Goal: Transaction & Acquisition: Purchase product/service

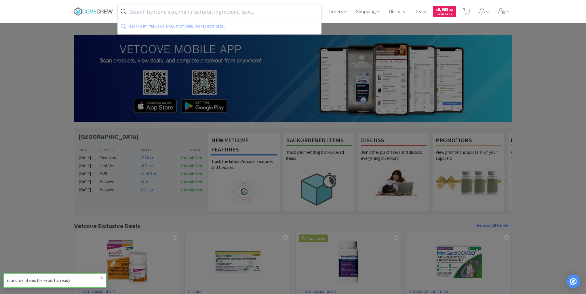
click at [209, 13] on input "text" at bounding box center [219, 11] width 203 height 13
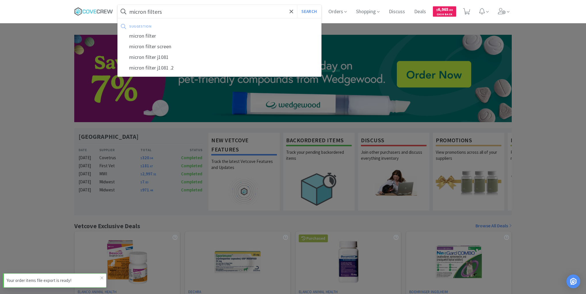
click at [297, 5] on button "Search" at bounding box center [309, 11] width 24 height 13
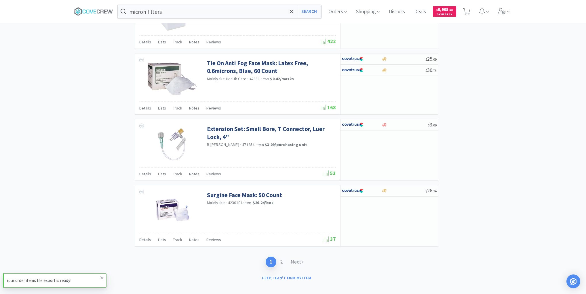
scroll to position [852, 0]
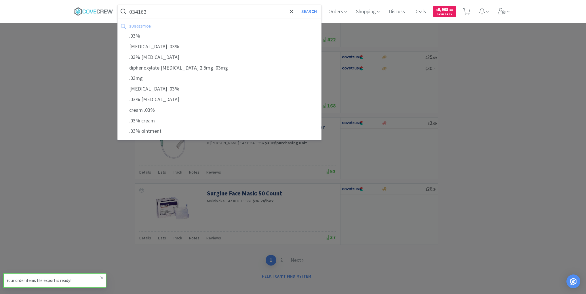
type input "034163"
click at [297, 5] on button "Search" at bounding box center [309, 11] width 24 height 13
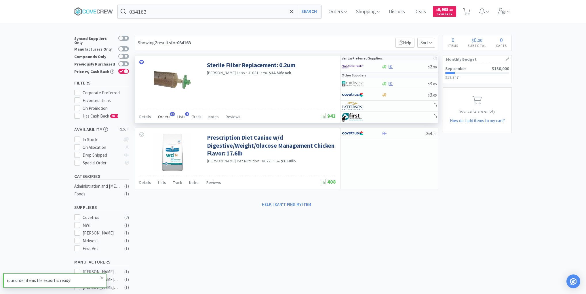
click at [162, 116] on span "Orders" at bounding box center [164, 116] width 12 height 5
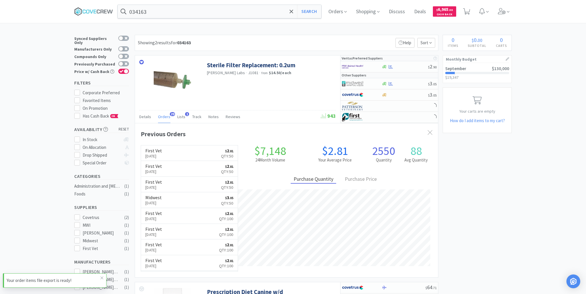
scroll to position [154, 303]
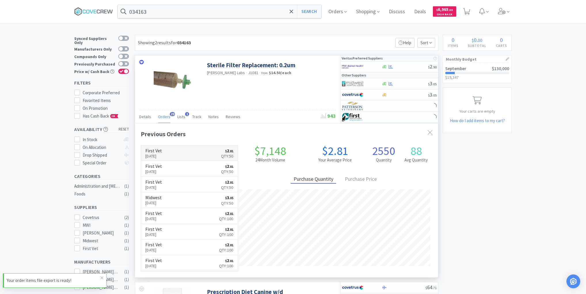
click at [193, 153] on link "First Vet [DATE] $ 2 . 81 Qty: 50" at bounding box center [189, 154] width 97 height 16
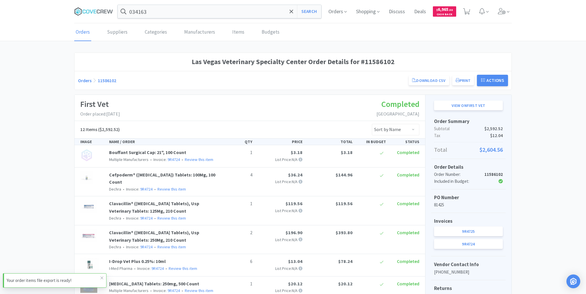
drag, startPoint x: 92, startPoint y: 10, endPoint x: 105, endPoint y: 17, distance: 15.1
click at [92, 10] on icon at bounding box center [93, 11] width 39 height 9
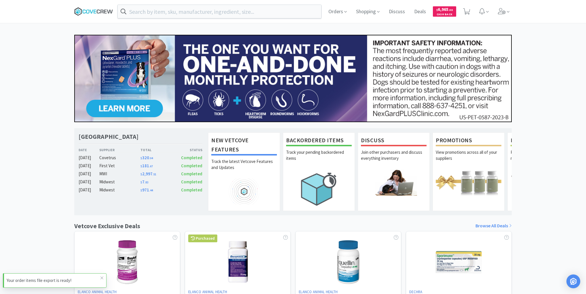
click at [93, 10] on icon at bounding box center [93, 11] width 39 height 9
click at [102, 276] on icon at bounding box center [101, 278] width 3 height 5
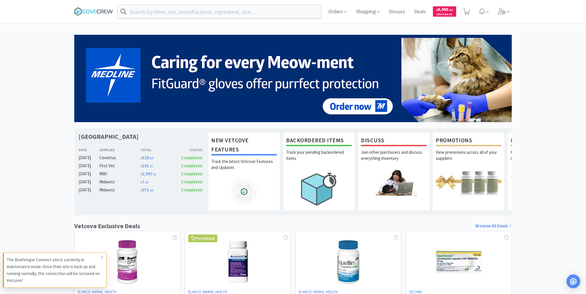
click at [91, 258] on p "The Boehringer Connect site is currently in maintenance mode. Once their site i…" at bounding box center [54, 271] width 94 height 28
click at [101, 258] on icon at bounding box center [101, 257] width 3 height 5
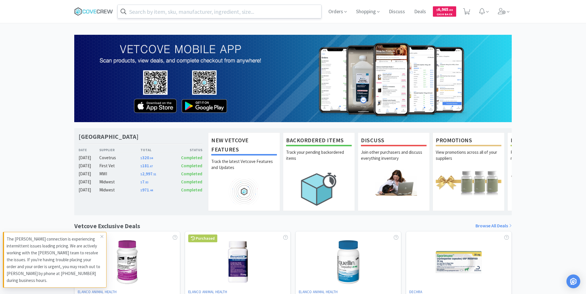
click at [231, 9] on input "text" at bounding box center [219, 11] width 203 height 13
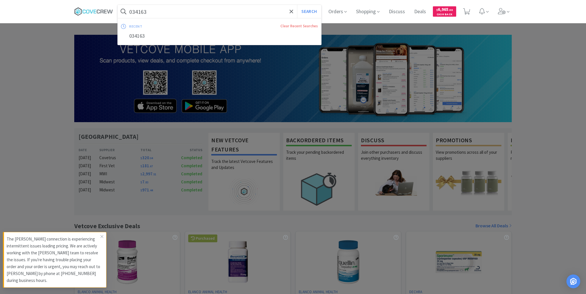
type input "034163"
click at [297, 5] on button "Search" at bounding box center [309, 11] width 24 height 13
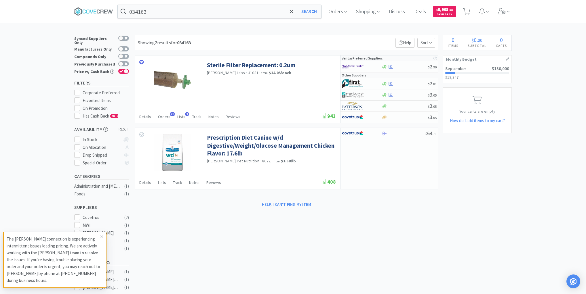
click at [101, 236] on icon at bounding box center [101, 236] width 3 height 5
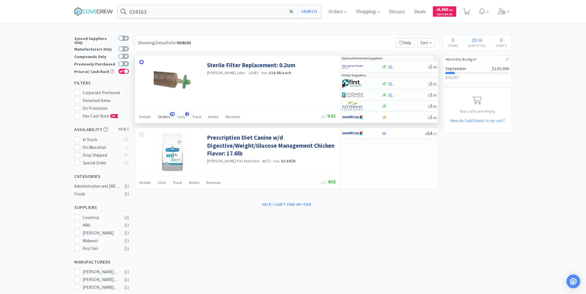
click at [165, 116] on span "Orders" at bounding box center [164, 116] width 12 height 5
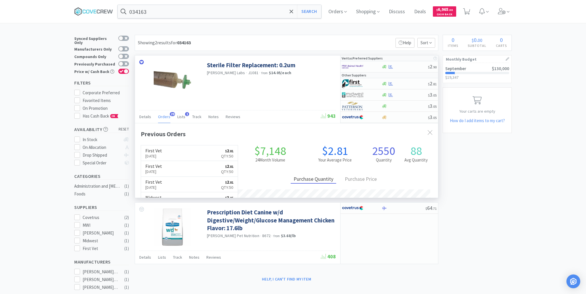
scroll to position [154, 303]
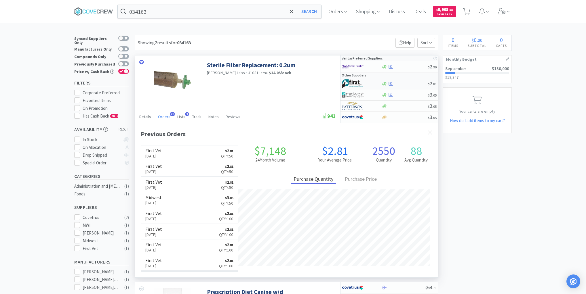
click at [407, 82] on div at bounding box center [404, 84] width 47 height 4
select select "1"
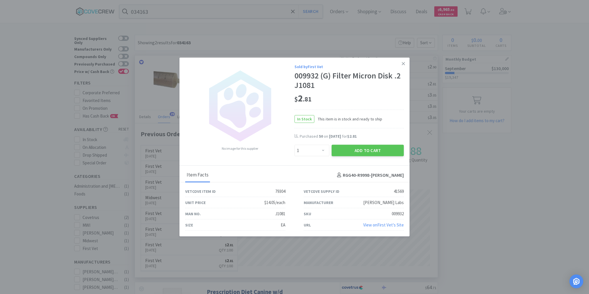
click at [404, 62] on icon at bounding box center [403, 63] width 3 height 5
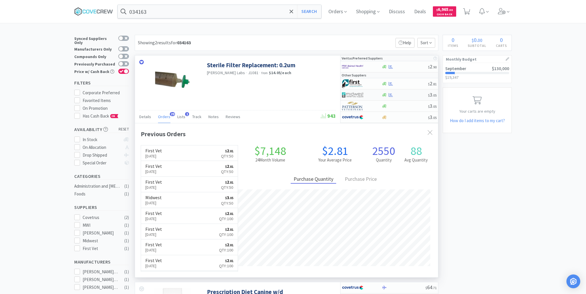
click at [408, 94] on div at bounding box center [404, 95] width 47 height 4
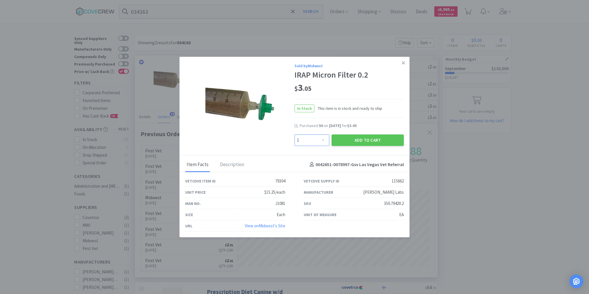
click at [323, 140] on select "Enter Quantity 1 2 3 4 5 6 7 8 9 10 11 12 13 14 15 16 17 18 19 20 Enter Quantity" at bounding box center [312, 140] width 35 height 12
select select "20"
click at [295, 135] on select "Enter Quantity 1 2 3 4 5 6 7 8 9 10 11 12 13 14 15 16 17 18 19 20 Enter Quantity" at bounding box center [312, 140] width 35 height 12
click at [353, 138] on button "Add to Cart" at bounding box center [368, 140] width 72 height 12
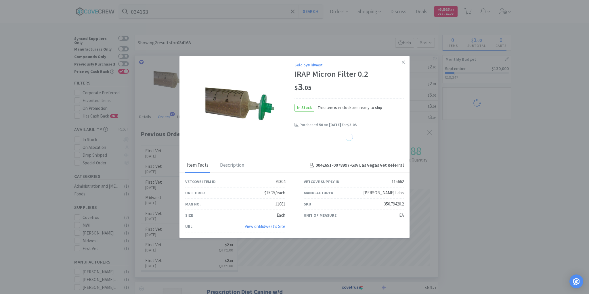
select select "20"
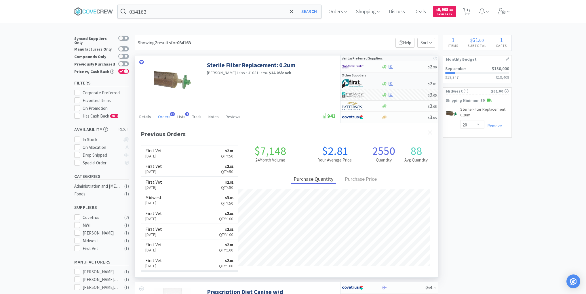
click at [407, 82] on div at bounding box center [404, 84] width 47 height 4
select select "1"
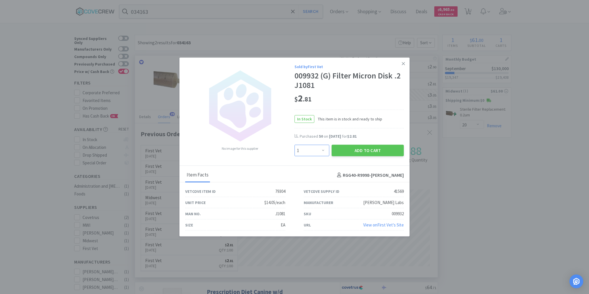
click at [324, 150] on select "Enter Quantity 1 2 3 4 5 6 7 8 9 10 11 12 13 14 15 16 17 18 19 20 Enter Quantity" at bounding box center [312, 151] width 35 height 12
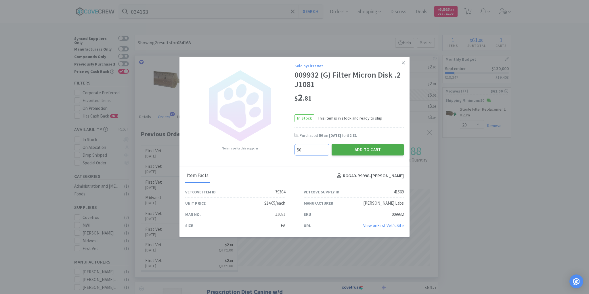
type input "50"
click at [370, 147] on button "Add to Cart" at bounding box center [368, 150] width 72 height 12
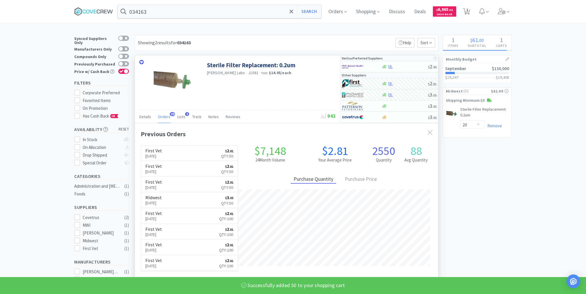
select select "50"
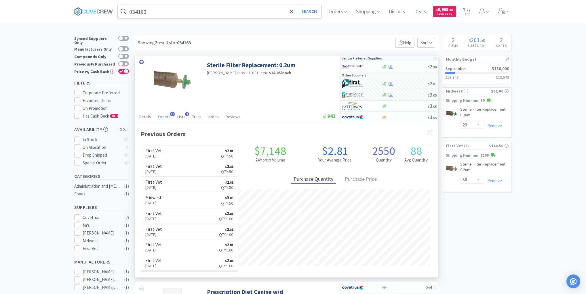
click at [222, 12] on input "034163" at bounding box center [219, 11] width 203 height 13
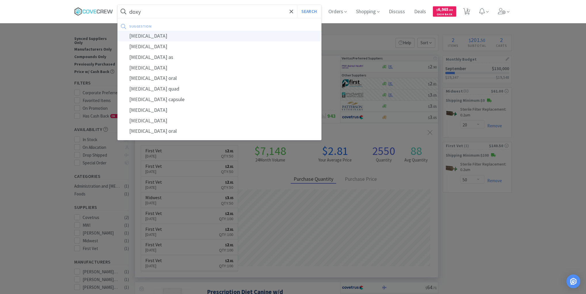
type input "[MEDICAL_DATA]"
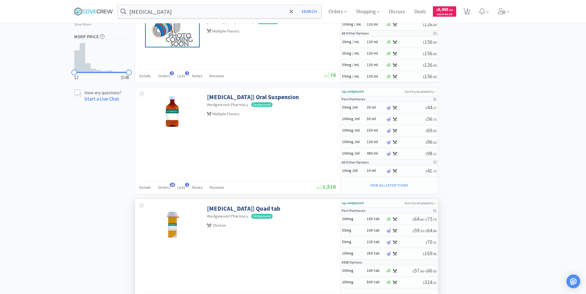
scroll to position [529, 0]
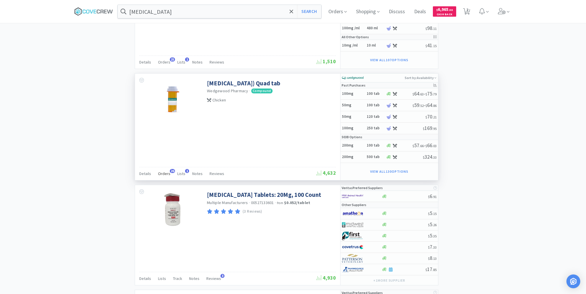
click at [163, 171] on span "Orders" at bounding box center [164, 173] width 12 height 5
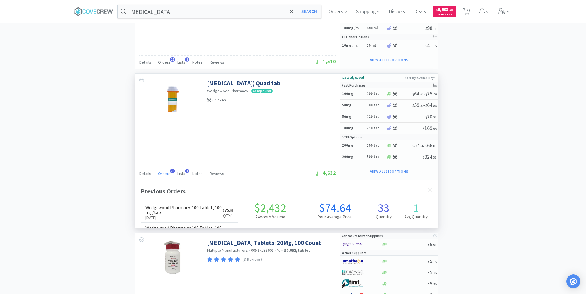
scroll to position [154, 303]
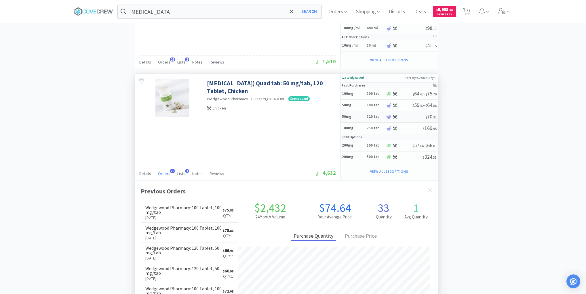
click at [359, 115] on h5 "50mg" at bounding box center [353, 117] width 23 height 5
select select "14"
select select "1"
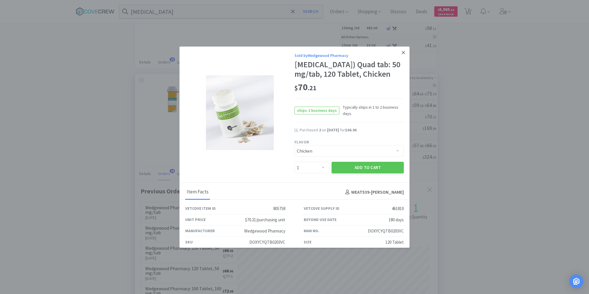
click at [402, 51] on icon at bounding box center [403, 52] width 3 height 5
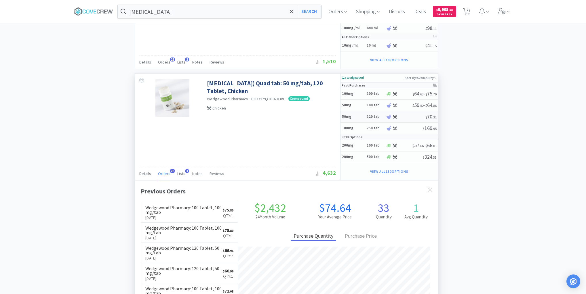
click at [359, 115] on h5 "50mg" at bounding box center [353, 117] width 23 height 5
select select "14"
select select "1"
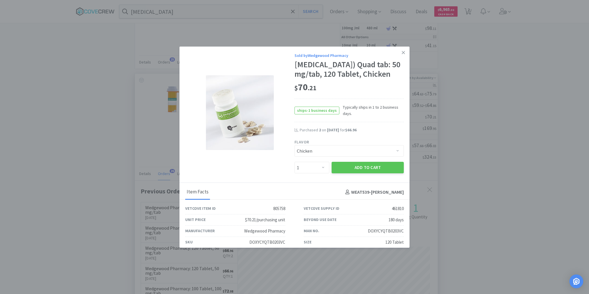
click at [348, 173] on button "Add to Cart" at bounding box center [368, 168] width 72 height 12
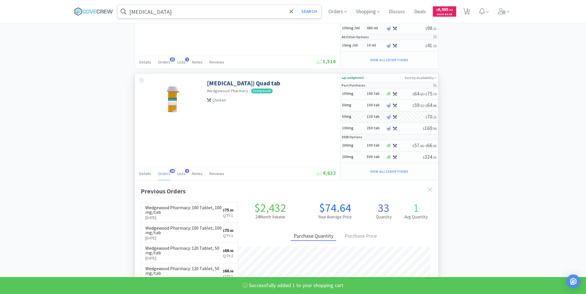
click at [267, 10] on input "[MEDICAL_DATA]" at bounding box center [219, 11] width 203 height 13
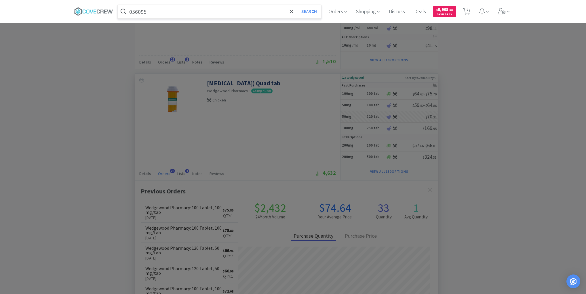
type input "056095"
click at [297, 5] on button "Search" at bounding box center [309, 11] width 24 height 13
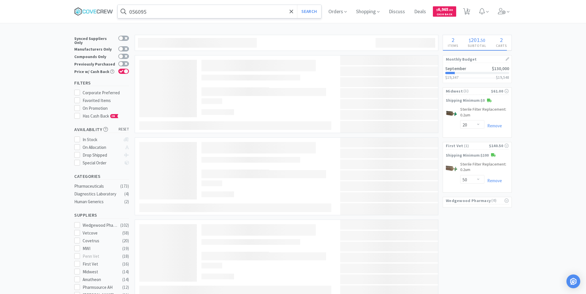
select select "1"
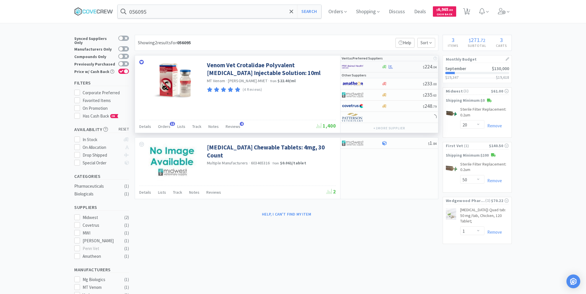
click at [406, 67] on div at bounding box center [401, 67] width 41 height 4
select select "1"
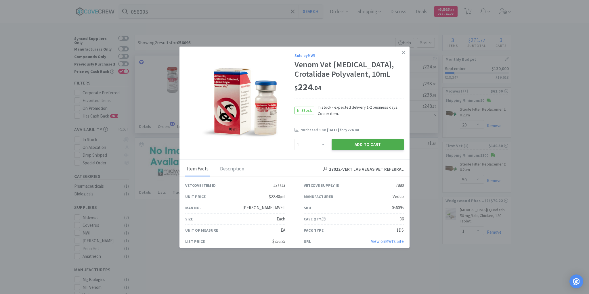
click at [358, 143] on button "Add to Cart" at bounding box center [368, 145] width 72 height 12
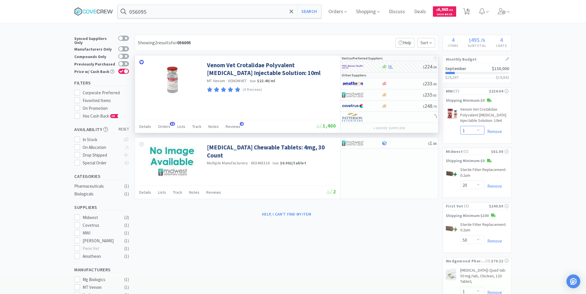
click at [480, 130] on select "Enter Quantity 1 2 3 4 5 6 7 8 9 10 11 12 13 14 15 16 17 18 19 20 Enter Quantity" at bounding box center [472, 130] width 24 height 9
click at [460, 126] on select "Enter Quantity 1 2 3 4 5 6 7 8 9 10 11 12 13 14 15 16 17 18 19 20 Enter Quantity" at bounding box center [472, 130] width 24 height 9
select select "2"
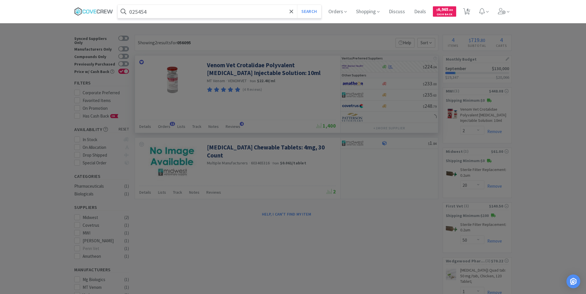
type input "025454"
click at [297, 5] on button "Search" at bounding box center [309, 11] width 24 height 13
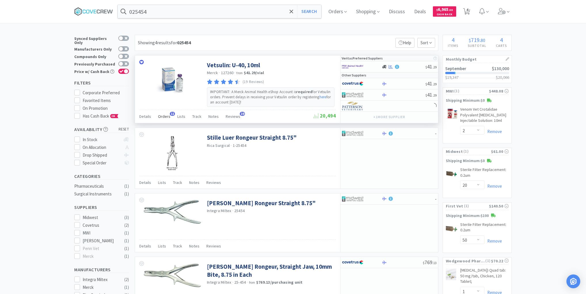
click at [165, 116] on span "Orders" at bounding box center [164, 116] width 12 height 5
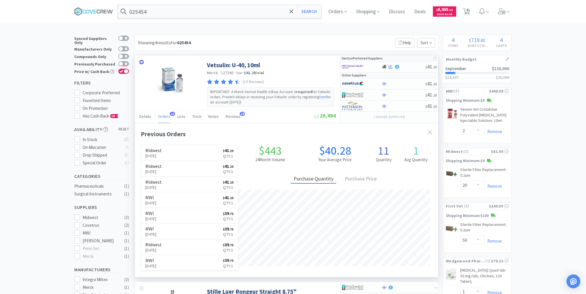
scroll to position [154, 303]
click at [399, 96] on div at bounding box center [403, 95] width 44 height 4
select select "1"
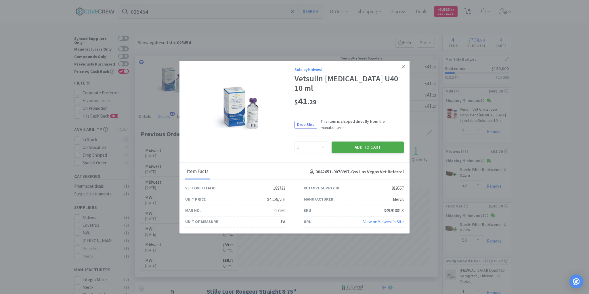
click at [367, 143] on button "Add to Cart" at bounding box center [368, 148] width 72 height 12
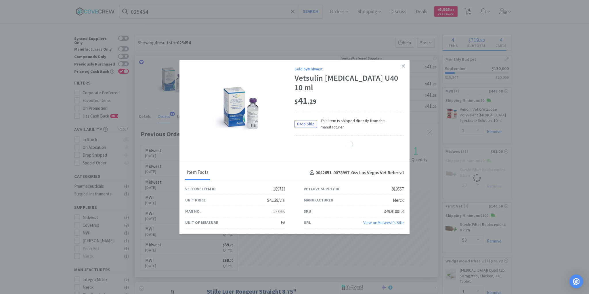
select select "1"
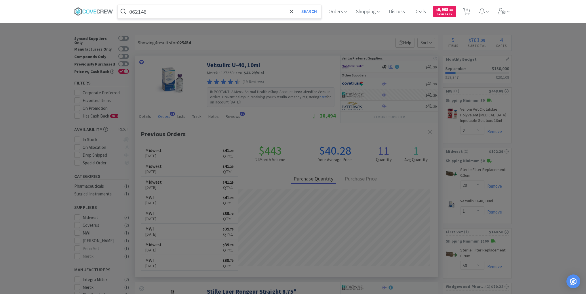
click at [297, 5] on button "Search" at bounding box center [309, 11] width 24 height 13
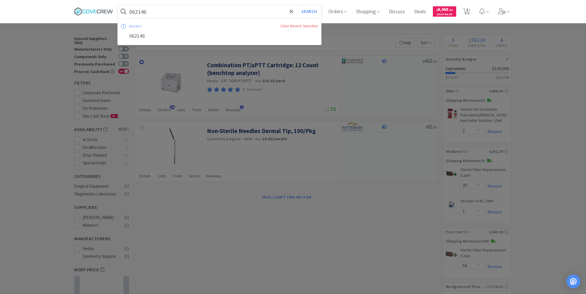
click at [210, 11] on input "062146" at bounding box center [219, 11] width 203 height 13
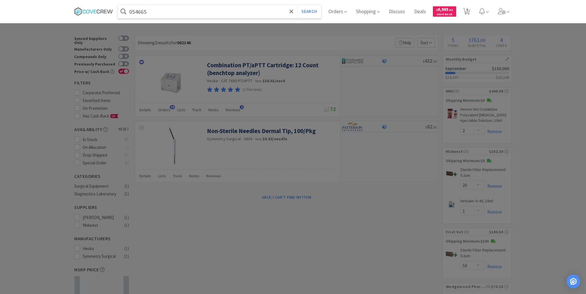
click at [297, 5] on button "Search" at bounding box center [309, 11] width 24 height 13
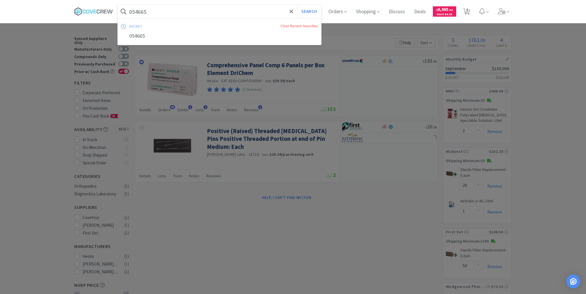
click at [203, 12] on input "054665" at bounding box center [219, 11] width 203 height 13
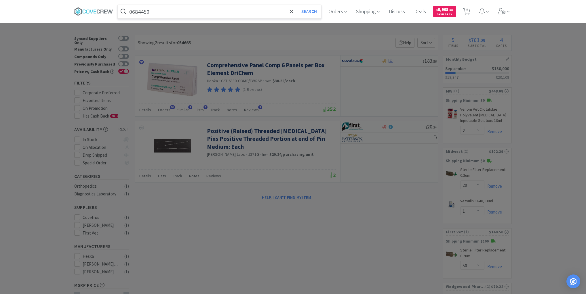
click at [297, 5] on button "Search" at bounding box center [309, 11] width 24 height 13
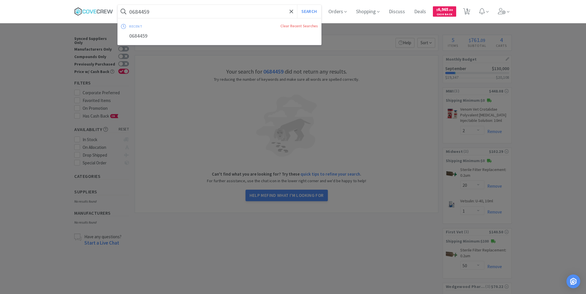
click at [188, 13] on input "0684459" at bounding box center [219, 11] width 203 height 13
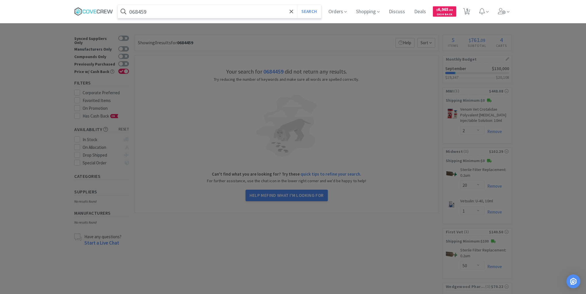
click at [297, 5] on button "Search" at bounding box center [309, 11] width 24 height 13
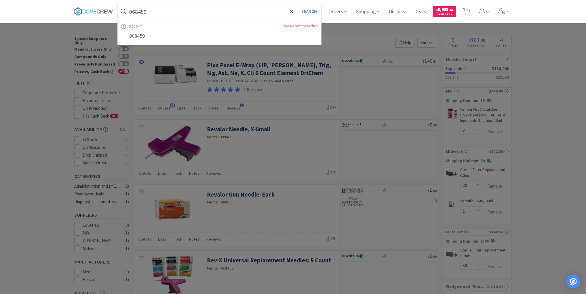
click at [156, 9] on input "068459" at bounding box center [219, 11] width 203 height 13
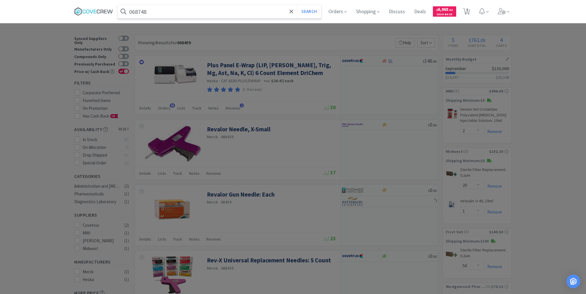
click at [297, 5] on button "Search" at bounding box center [309, 11] width 24 height 13
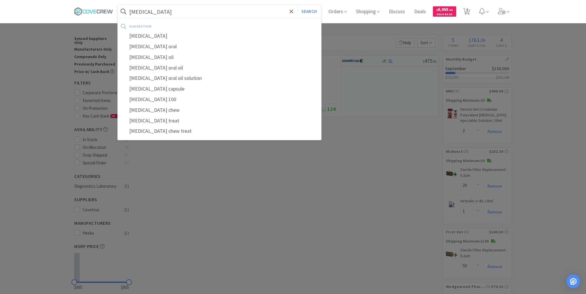
click at [297, 5] on button "Search" at bounding box center [309, 11] width 24 height 13
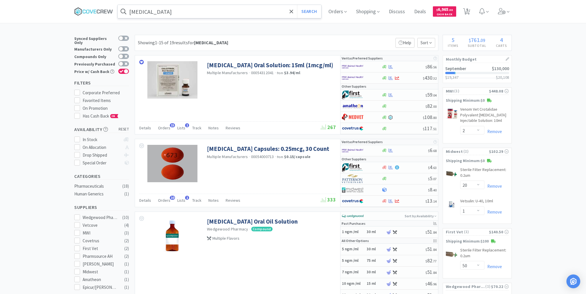
click at [166, 10] on input "[MEDICAL_DATA]" at bounding box center [219, 11] width 203 height 13
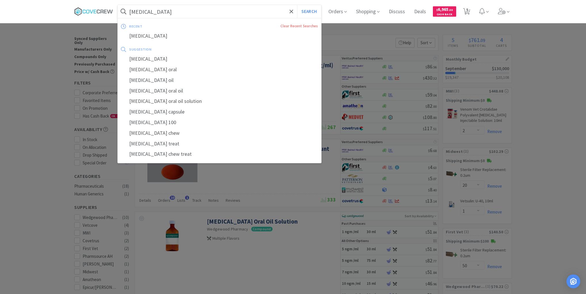
paste input "• Atopivet®"
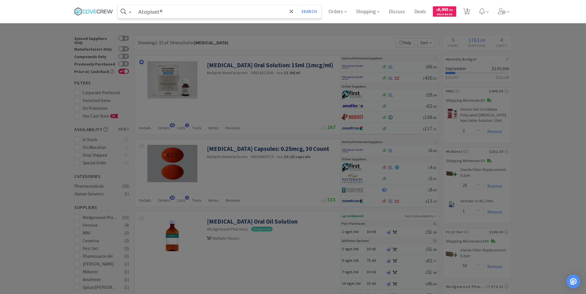
type input "• Atopivet®"
click at [297, 5] on button "Search" at bounding box center [309, 11] width 24 height 13
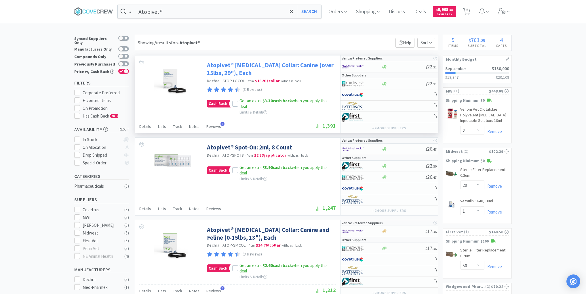
click at [270, 64] on link "Atopivet® [MEDICAL_DATA] Collar: Canine (over 15lbs, 29"), Each" at bounding box center [270, 69] width 127 height 16
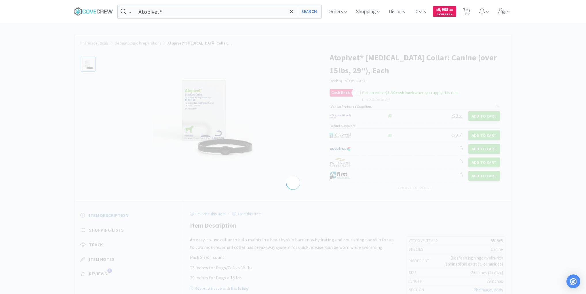
select select "551565"
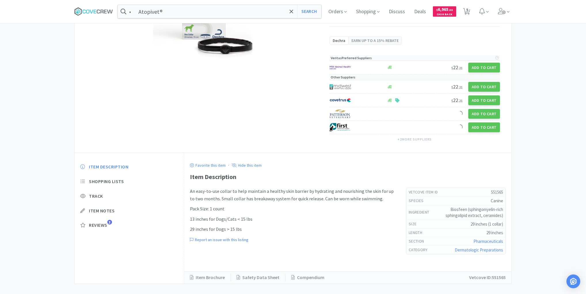
scroll to position [84, 0]
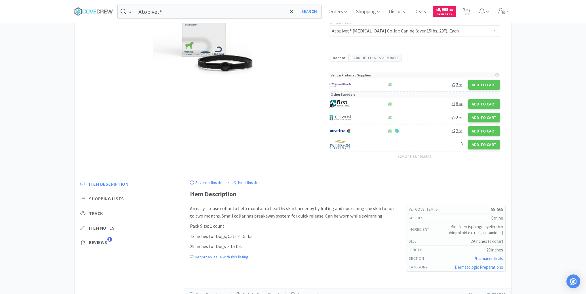
select select "2"
select select "20"
select select "1"
select select "50"
select select "1"
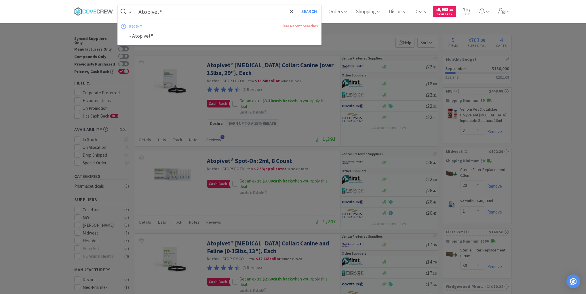
click at [192, 12] on input "• Atopivet®" at bounding box center [219, 11] width 203 height 13
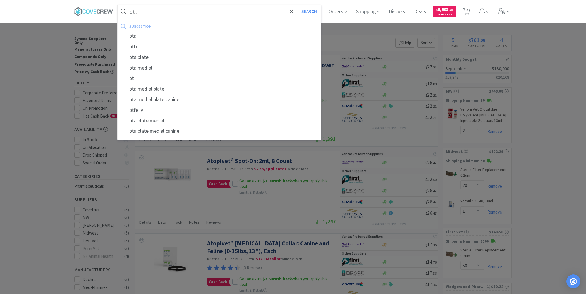
type input "ptt"
click at [297, 5] on button "Search" at bounding box center [309, 11] width 24 height 13
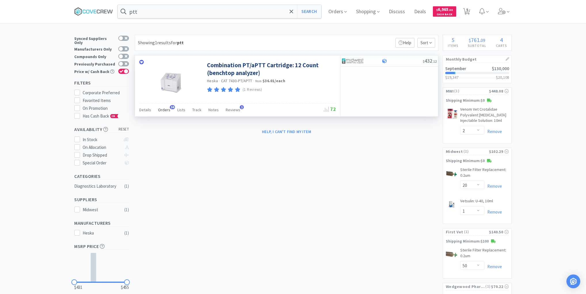
click at [163, 108] on span "Orders" at bounding box center [164, 109] width 12 height 5
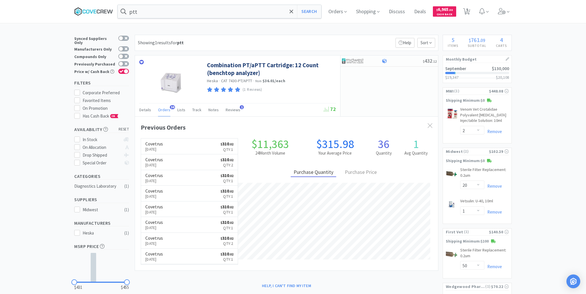
click at [103, 11] on icon at bounding box center [93, 11] width 39 height 9
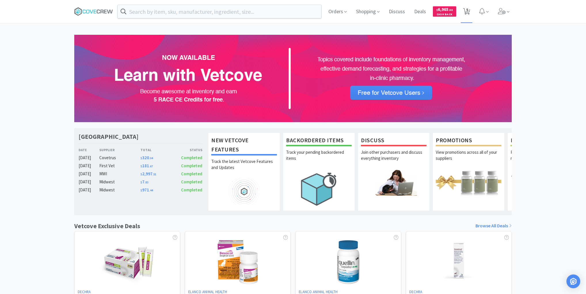
click at [466, 10] on span "5" at bounding box center [467, 9] width 2 height 23
select select "1"
select select "2"
select select "20"
select select "1"
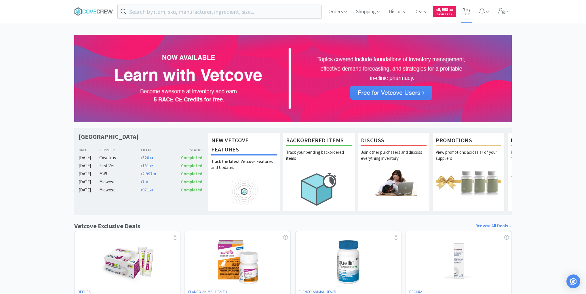
select select "50"
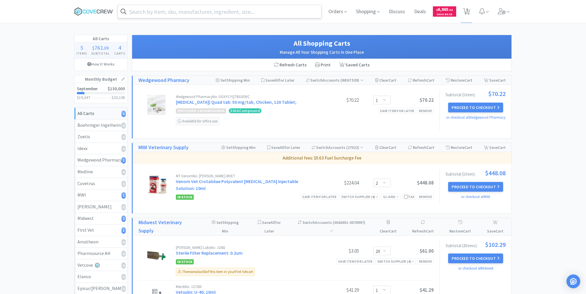
click at [212, 11] on input "text" at bounding box center [219, 11] width 203 height 13
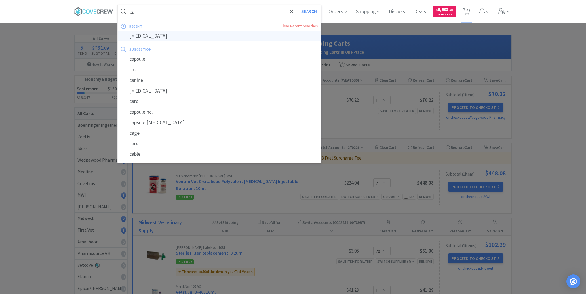
type input "[MEDICAL_DATA]"
select select "2"
select select "20"
select select "1"
select select "50"
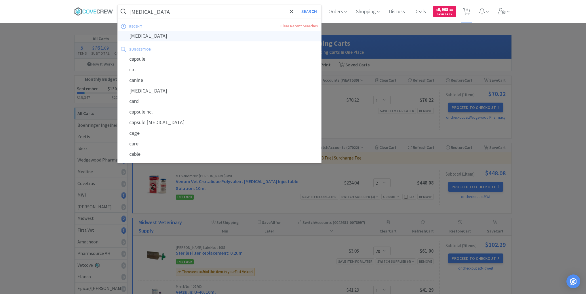
select select "1"
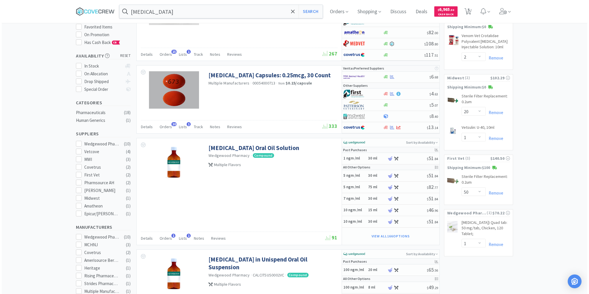
scroll to position [92, 0]
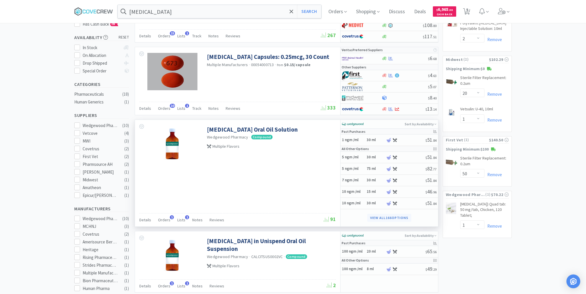
click at [393, 215] on button "View all 166 Options" at bounding box center [389, 218] width 44 height 8
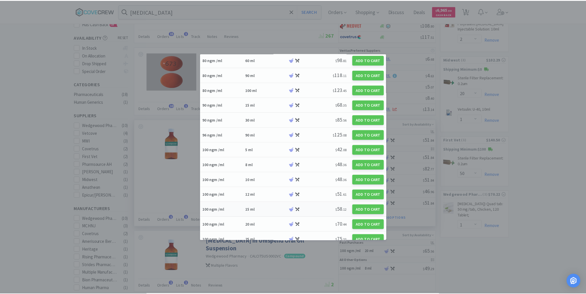
scroll to position [1381, 0]
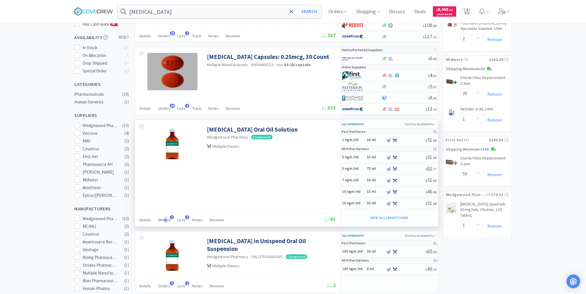
click at [165, 218] on span "Orders" at bounding box center [164, 220] width 12 height 5
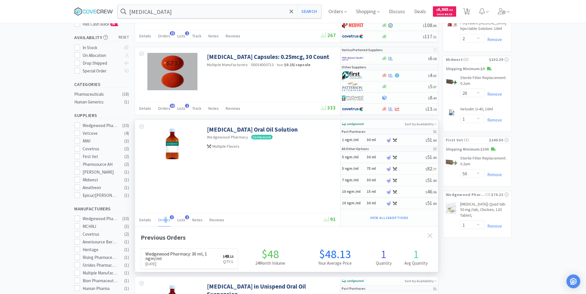
scroll to position [149, 303]
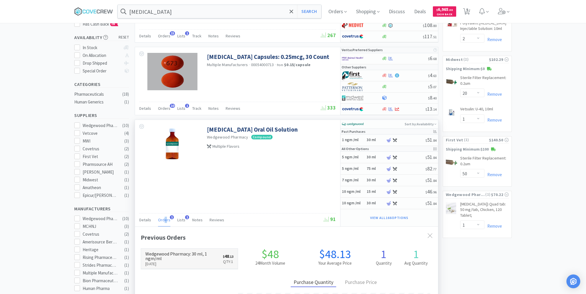
click at [190, 252] on h6 "Wedgewood Pharmacy : 30 ml, 1 ngm/ml" at bounding box center [183, 256] width 77 height 9
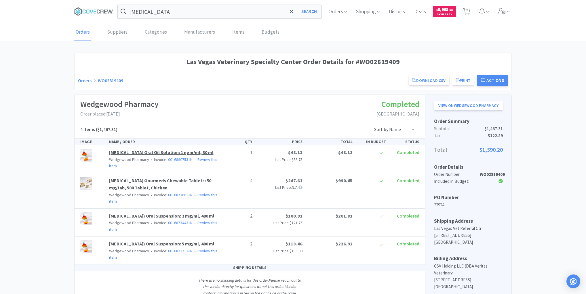
click at [151, 151] on link "[MEDICAL_DATA] Oral Oil Solution: 1 ngm/ml, 30 ml" at bounding box center [161, 153] width 104 height 6
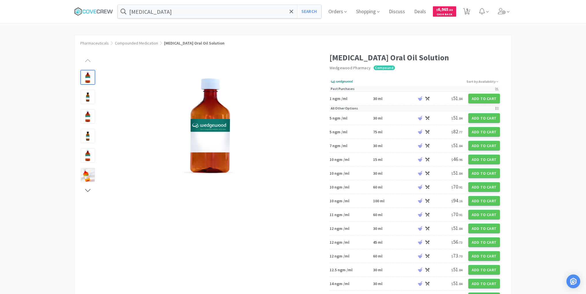
drag, startPoint x: 245, startPoint y: 222, endPoint x: 302, endPoint y: 211, distance: 58.0
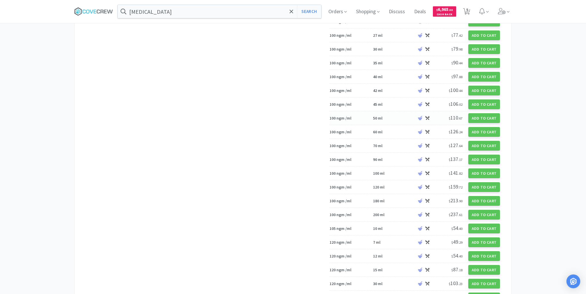
scroll to position [1506, 0]
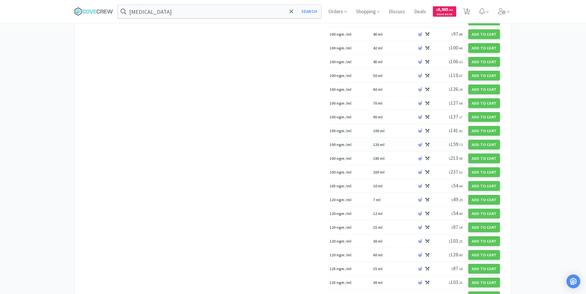
click at [362, 142] on div "100 ngm /ml" at bounding box center [350, 144] width 42 height 5
select select "45"
select select "1"
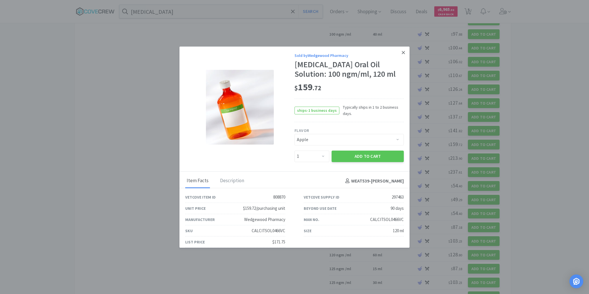
click at [403, 52] on icon at bounding box center [403, 52] width 3 height 3
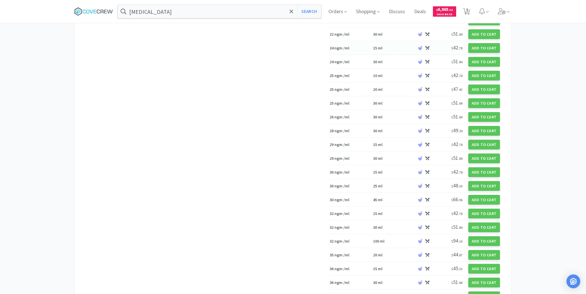
scroll to position [287, 0]
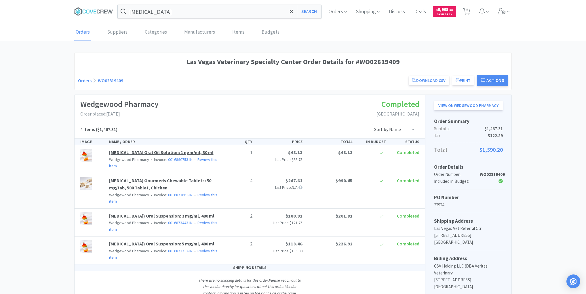
click at [148, 152] on link "[MEDICAL_DATA] Oral Oil Solution: 1 ngm/ml, 30 ml" at bounding box center [161, 153] width 104 height 6
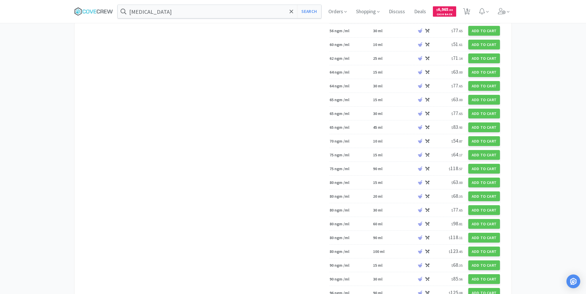
scroll to position [1243, 0]
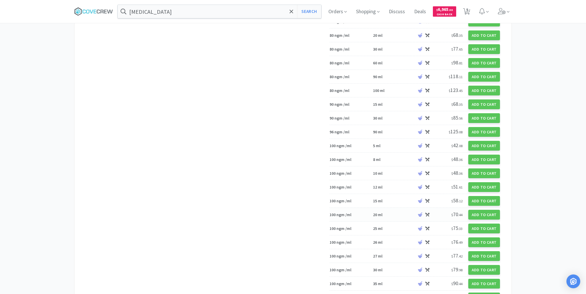
click at [364, 212] on div "100 ngm /ml" at bounding box center [350, 214] width 42 height 5
select select "45"
select select "1"
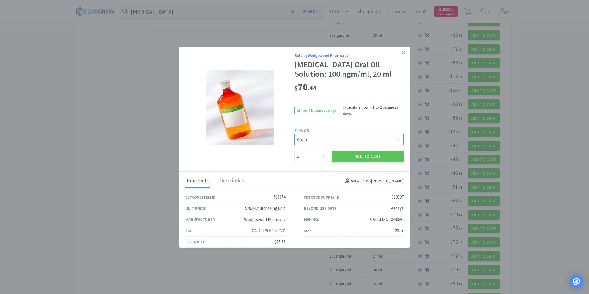
click at [398, 134] on select "Pick a Flavor Apple Apple-Molasses Apple/Marshmallow Banana Banana-Marshmallow …" at bounding box center [349, 140] width 109 height 12
select select "43"
click at [295, 134] on select "Pick a Flavor Apple Apple-Molasses Apple/Marshmallow Banana Banana-Marshmallow …" at bounding box center [349, 140] width 109 height 12
drag, startPoint x: 373, startPoint y: 150, endPoint x: 373, endPoint y: 154, distance: 4.6
click at [374, 151] on button "Add to Cart" at bounding box center [368, 157] width 72 height 12
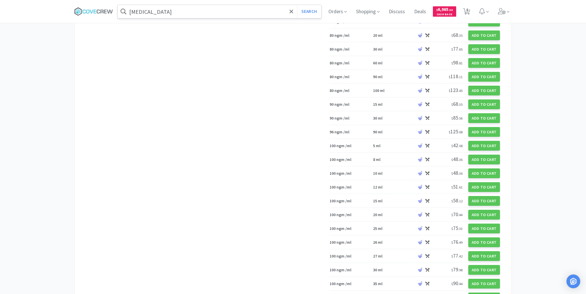
click at [197, 13] on input "[MEDICAL_DATA]" at bounding box center [219, 11] width 203 height 13
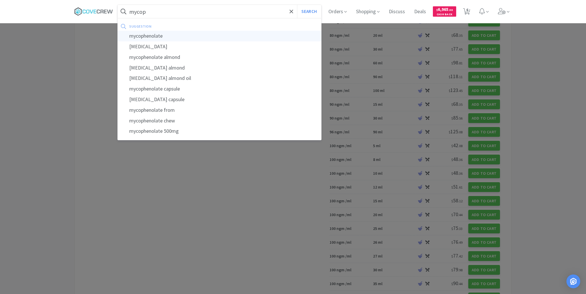
type input "mycophenolate"
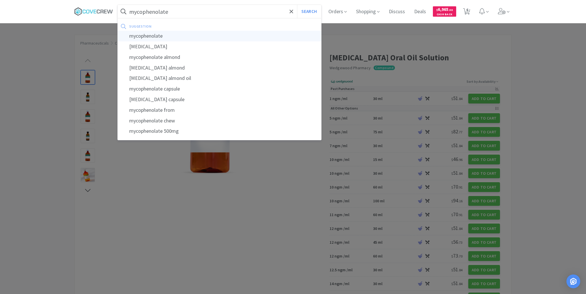
select select "2"
select select "20"
select select "1"
select select "50"
select select "1"
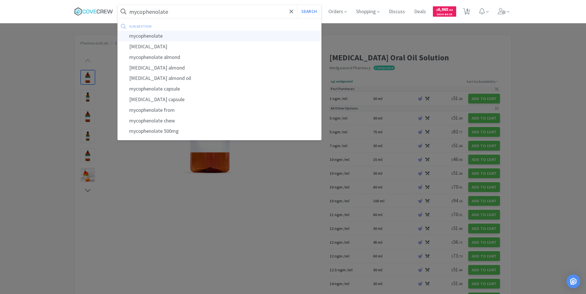
select select "1"
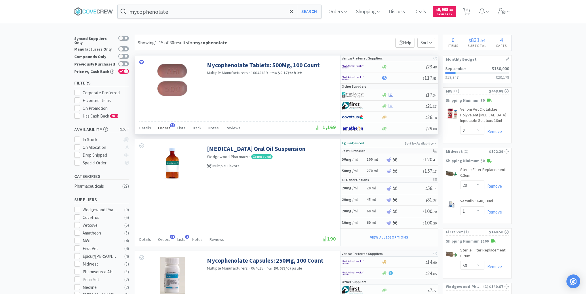
click at [162, 127] on span "Orders" at bounding box center [164, 127] width 12 height 5
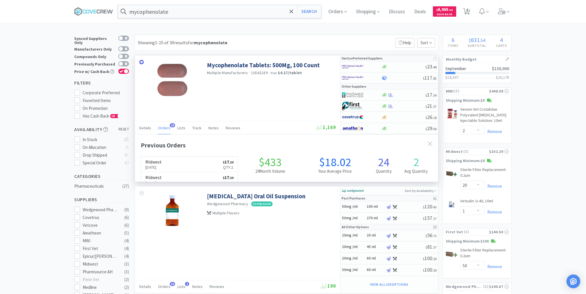
scroll to position [154, 303]
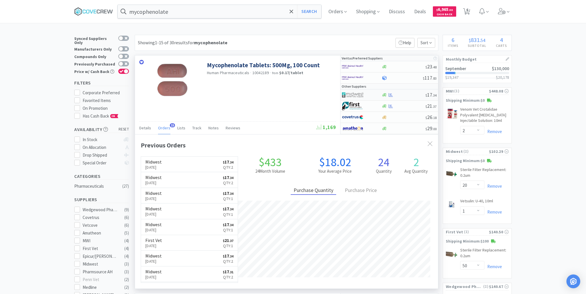
click at [406, 93] on div at bounding box center [403, 95] width 44 height 4
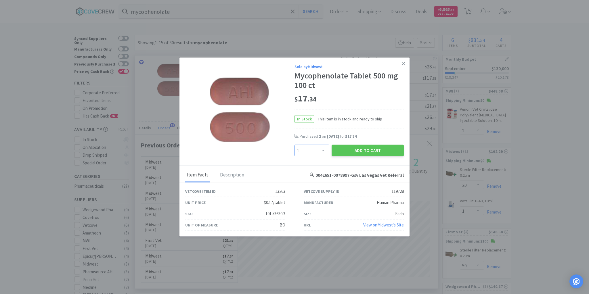
click at [324, 150] on select "Enter Quantity 1 2 3 4 5 6 7 8 9 10 11 12 13 14 15 16 17 18 19 20 Enter Quantity" at bounding box center [312, 151] width 35 height 12
select select "2"
click at [295, 145] on select "Enter Quantity 1 2 3 4 5 6 7 8 9 10 11 12 13 14 15 16 17 18 19 20 Enter Quantity" at bounding box center [312, 151] width 35 height 12
drag, startPoint x: 348, startPoint y: 148, endPoint x: 339, endPoint y: 157, distance: 13.0
click at [350, 148] on button "Add to Cart" at bounding box center [368, 151] width 72 height 12
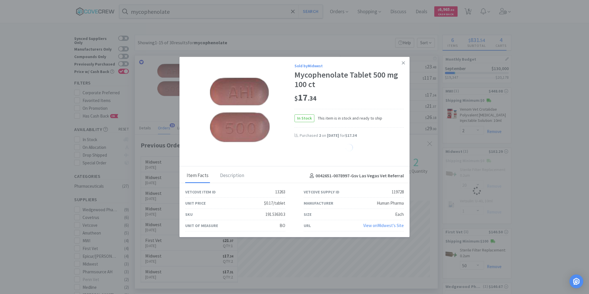
select select "2"
select select "20"
select select "1"
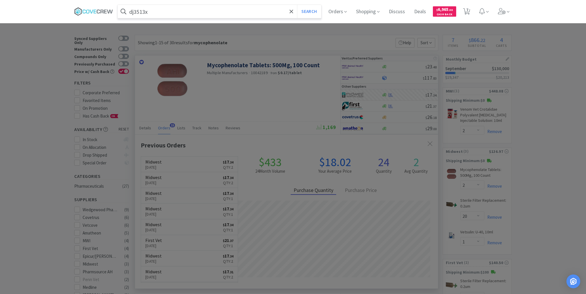
type input "dj3513x"
click at [297, 5] on button "Search" at bounding box center [309, 11] width 24 height 13
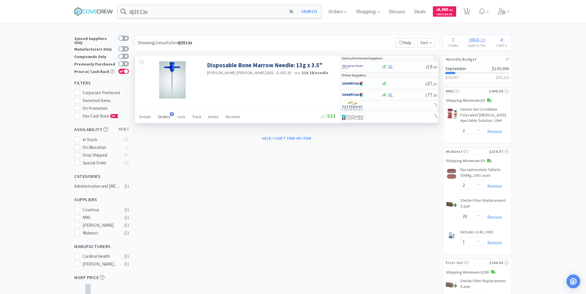
click at [166, 116] on span "Orders" at bounding box center [164, 116] width 12 height 5
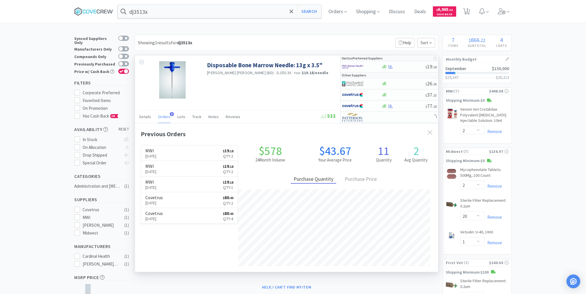
scroll to position [149, 303]
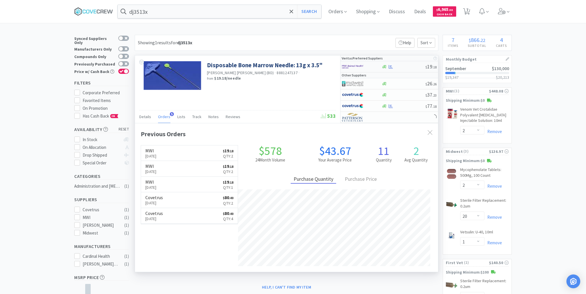
click at [404, 66] on div at bounding box center [403, 67] width 44 height 4
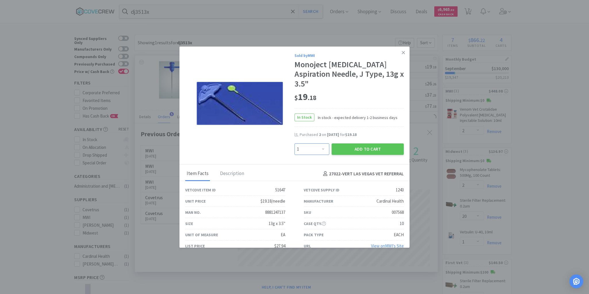
click at [320, 151] on select "Enter Quantity 1 2 3 4 5 6 7 8 9 10 11 12 13 14 15 16 17 18 19 20 Enter Quantity" at bounding box center [312, 150] width 35 height 12
select select "2"
click at [295, 144] on select "Enter Quantity 1 2 3 4 5 6 7 8 9 10 11 12 13 14 15 16 17 18 19 20 Enter Quantity" at bounding box center [312, 150] width 35 height 12
click at [358, 152] on button "Add to Cart" at bounding box center [368, 150] width 72 height 12
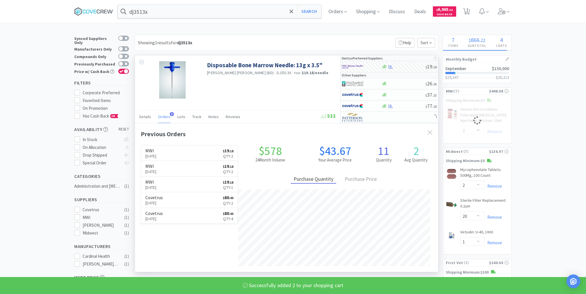
select select "2"
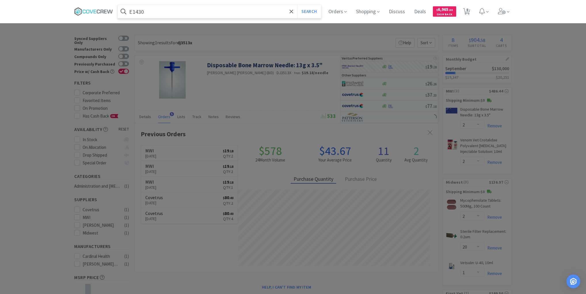
type input "E1430"
click at [297, 5] on button "Search" at bounding box center [309, 11] width 24 height 13
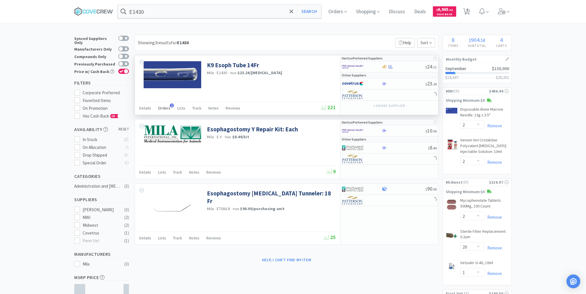
click at [163, 109] on span "Orders" at bounding box center [164, 108] width 12 height 5
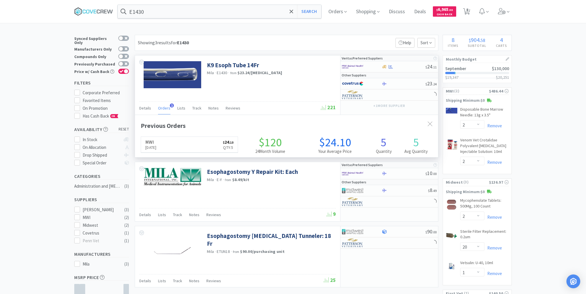
scroll to position [149, 303]
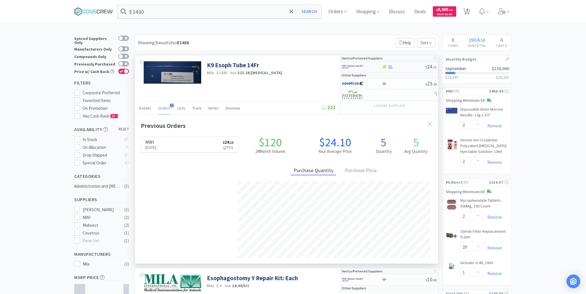
click at [407, 66] on div at bounding box center [403, 67] width 44 height 4
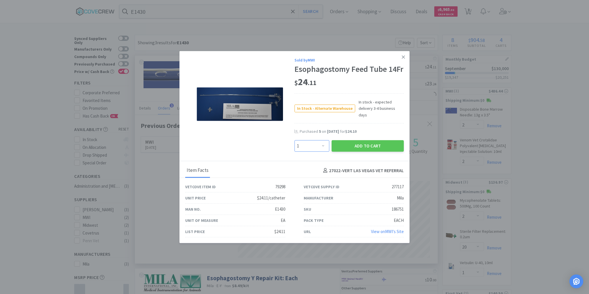
click at [323, 143] on select "Enter Quantity 1 2 3 4 5 6 7 8 9 10 11 12 13 14 15 16 17 18 19 20 Enter Quantity" at bounding box center [312, 146] width 35 height 12
select select "2"
click at [295, 140] on select "Enter Quantity 1 2 3 4 5 6 7 8 9 10 11 12 13 14 15 16 17 18 19 20 Enter Quantity" at bounding box center [312, 146] width 35 height 12
click at [346, 143] on button "Add to Cart" at bounding box center [368, 146] width 72 height 12
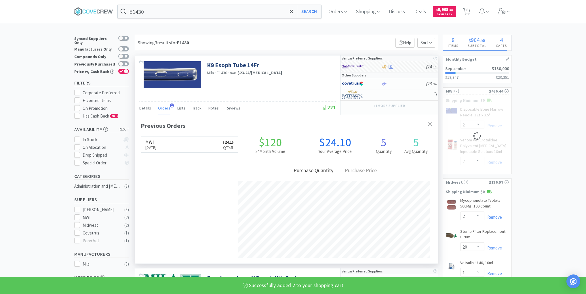
select select "2"
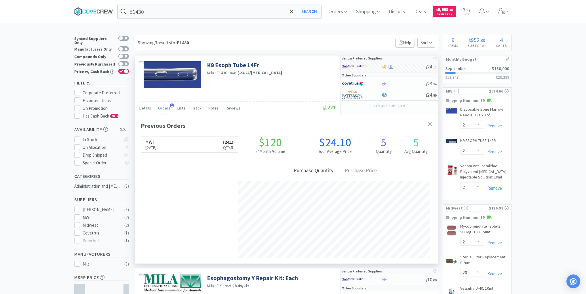
drag, startPoint x: 98, startPoint y: 8, endPoint x: 104, endPoint y: 9, distance: 5.9
click at [98, 8] on icon at bounding box center [93, 11] width 39 height 9
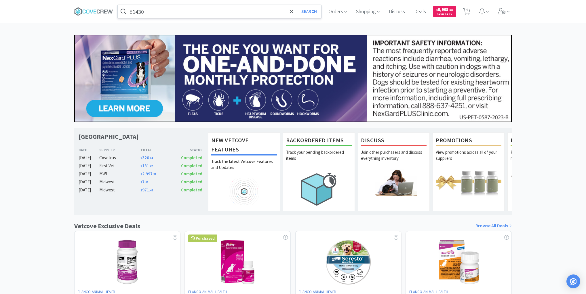
click at [165, 10] on input "E1430" at bounding box center [219, 11] width 203 height 13
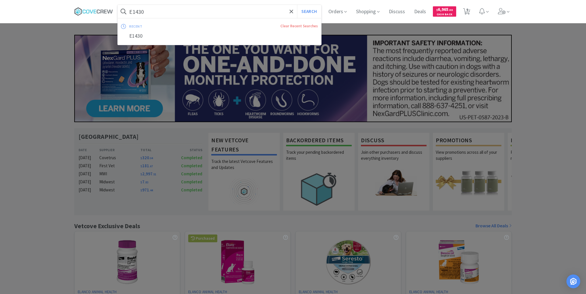
click at [297, 5] on button "Search" at bounding box center [309, 11] width 24 height 13
select select "2"
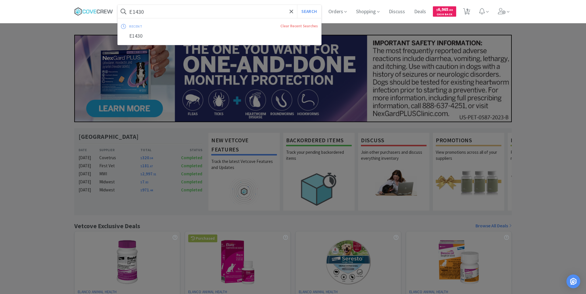
select select "20"
select select "1"
select select "50"
select select "1"
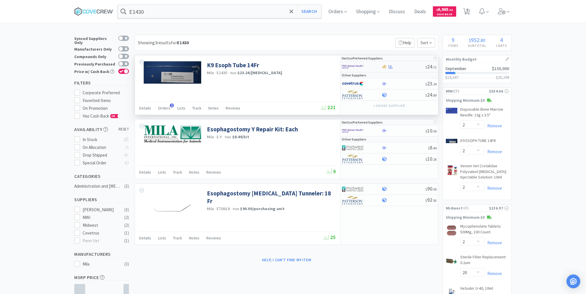
click at [408, 65] on div at bounding box center [403, 67] width 44 height 4
select select "1"
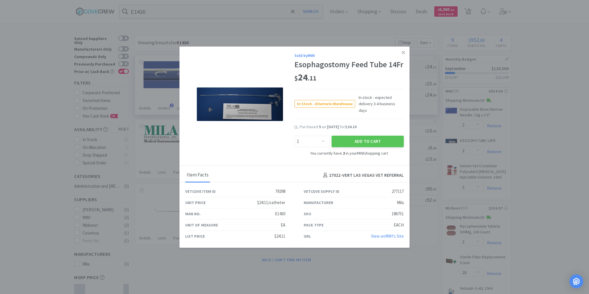
click at [404, 54] on icon at bounding box center [403, 52] width 3 height 3
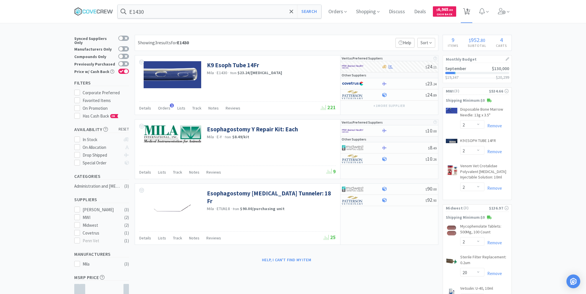
click at [468, 8] on span "9" at bounding box center [467, 9] width 2 height 23
select select "1"
select select "2"
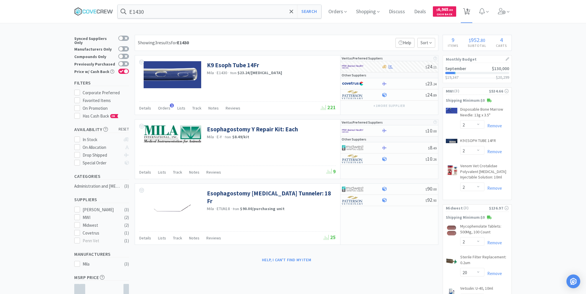
select select "2"
select select "20"
select select "1"
select select "50"
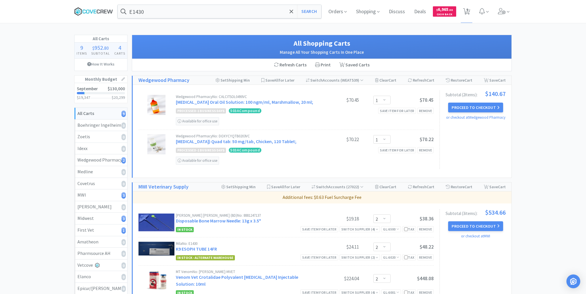
click at [101, 10] on icon at bounding box center [101, 11] width 3 height 4
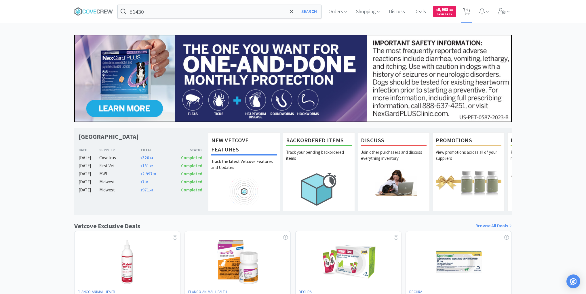
click at [468, 10] on span "9" at bounding box center [467, 9] width 2 height 23
select select "1"
select select "2"
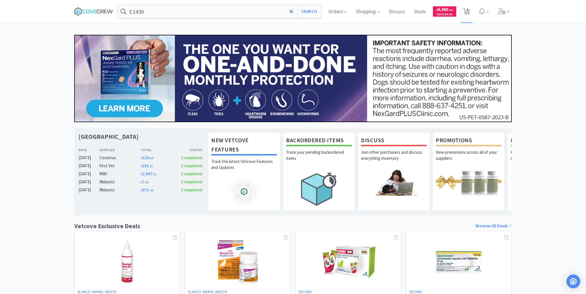
select select "2"
select select "20"
select select "1"
select select "50"
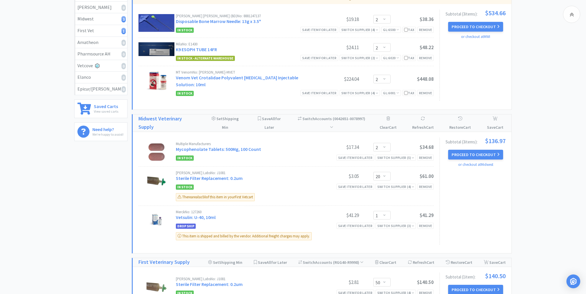
scroll to position [253, 0]
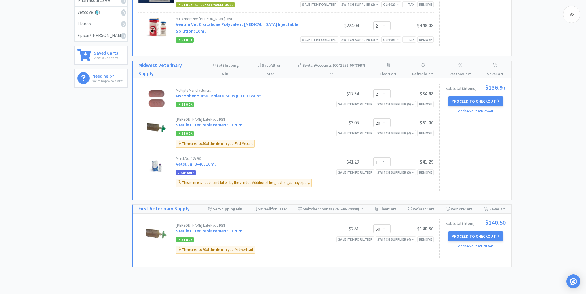
click at [471, 232] on button "Proceed to Checkout" at bounding box center [475, 237] width 55 height 10
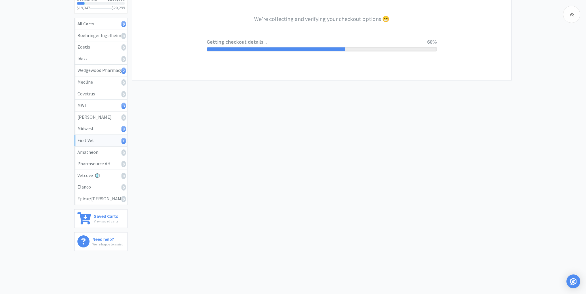
scroll to position [75, 0]
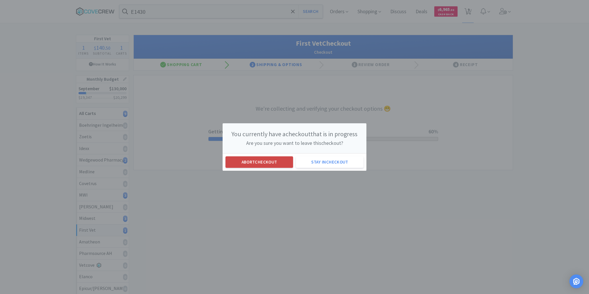
click at [240, 162] on button "Abort checkout" at bounding box center [260, 163] width 68 height 12
select select "1"
select select "2"
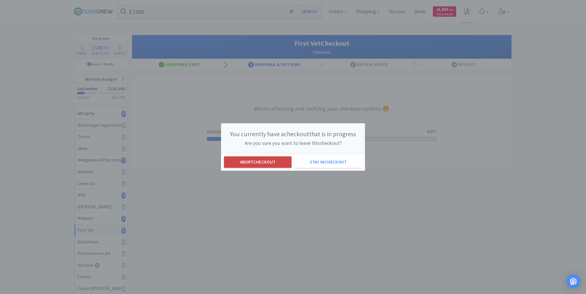
select select "2"
select select "20"
select select "1"
select select "50"
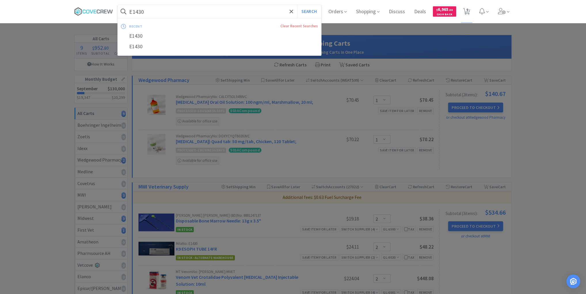
click at [257, 13] on input "E1430" at bounding box center [219, 11] width 203 height 13
type input "034163"
click at [297, 5] on button "Search" at bounding box center [309, 11] width 24 height 13
select select "2"
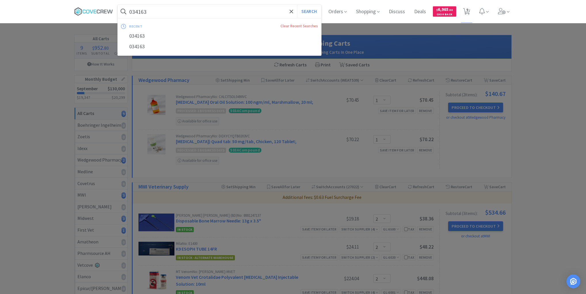
select select "2"
select select "20"
select select "1"
select select "50"
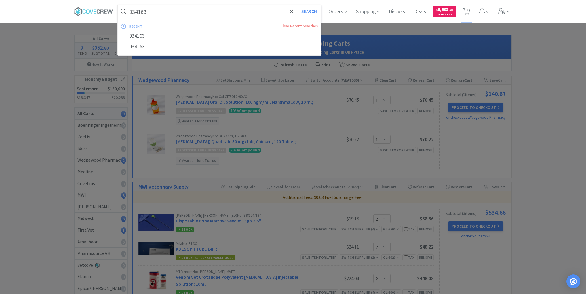
select select "1"
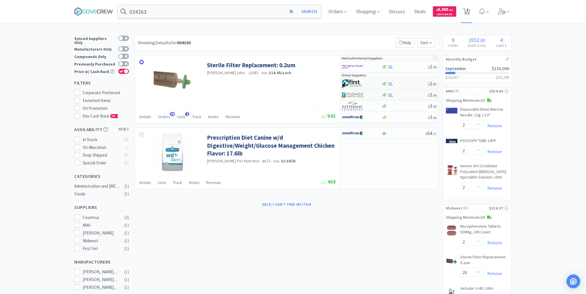
click at [467, 10] on icon at bounding box center [466, 11] width 7 height 6
select select "1"
select select "2"
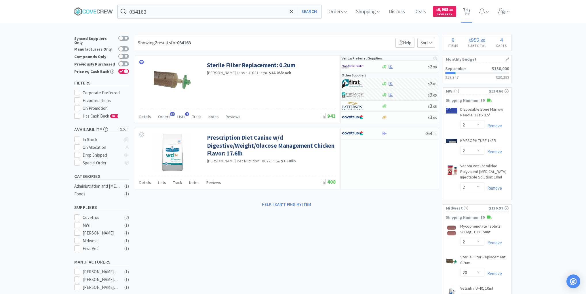
select select "2"
select select "20"
select select "1"
select select "50"
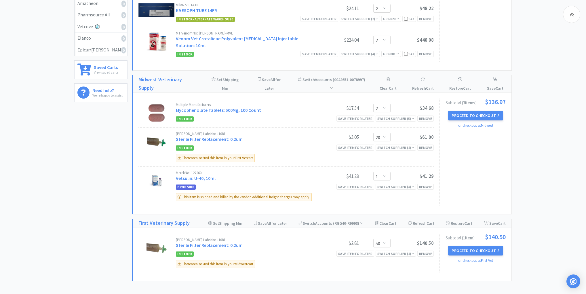
scroll to position [276, 0]
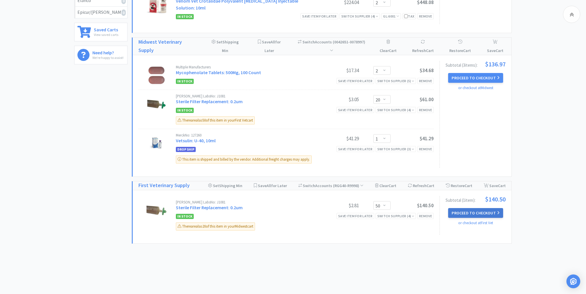
click at [469, 208] on button "Proceed to Checkout" at bounding box center [475, 213] width 55 height 10
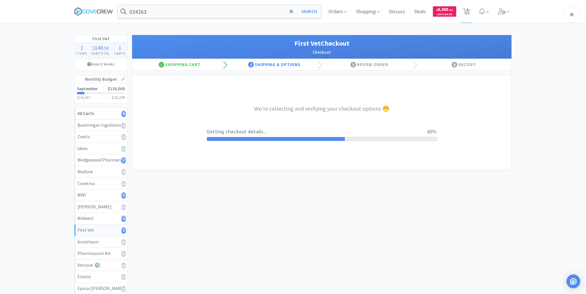
select select "companycredit"
select select "FIS"
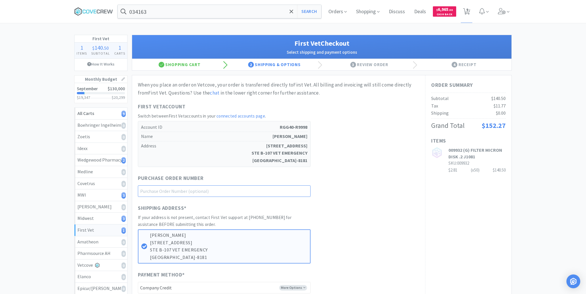
drag, startPoint x: 285, startPoint y: 192, endPoint x: 283, endPoint y: 195, distance: 3.6
click at [285, 192] on input "text" at bounding box center [224, 192] width 173 height 12
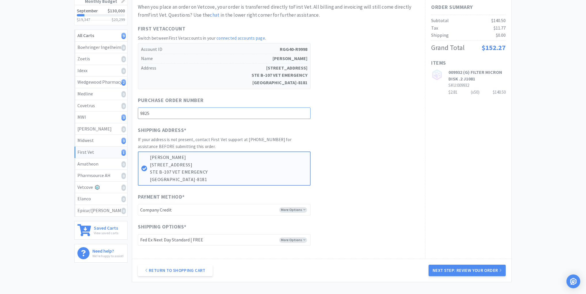
scroll to position [124, 0]
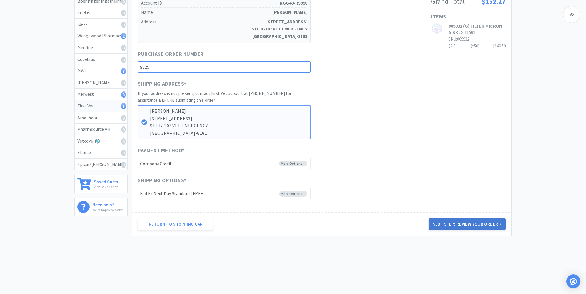
type input "9825"
click at [453, 223] on button "Next Step: Review Your Order" at bounding box center [466, 225] width 77 height 12
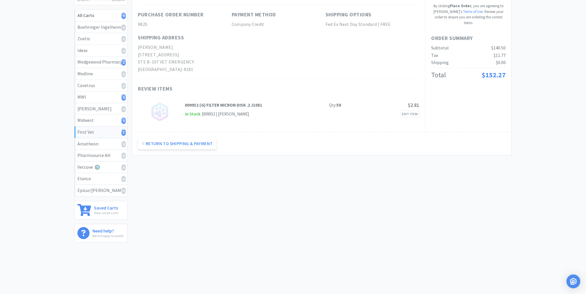
scroll to position [0, 0]
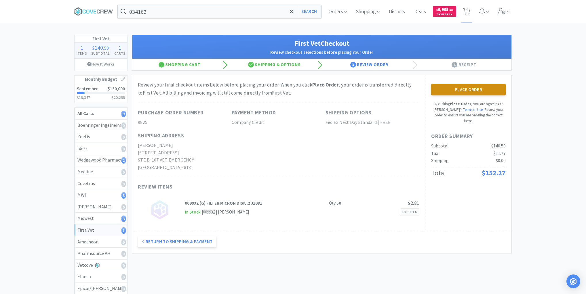
click at [470, 86] on button "Place Order" at bounding box center [468, 90] width 75 height 12
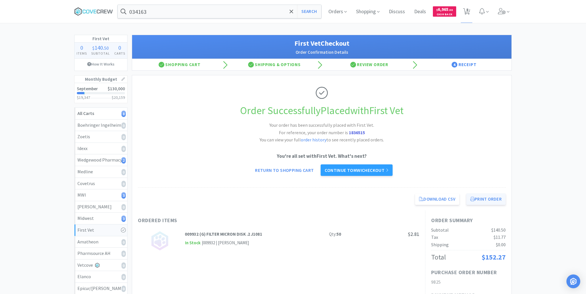
click at [482, 199] on button "Print Order" at bounding box center [485, 200] width 39 height 12
click at [111, 219] on div "Midwest 3" at bounding box center [100, 218] width 47 height 7
select select "2"
select select "20"
select select "1"
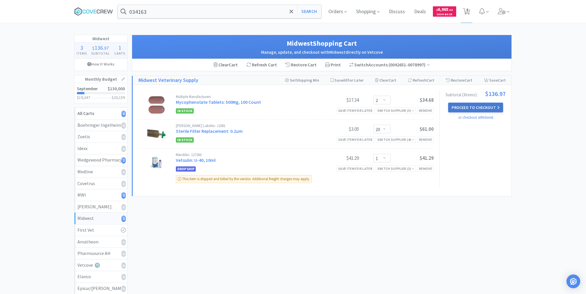
click at [474, 105] on button "Proceed to Checkout" at bounding box center [475, 108] width 55 height 10
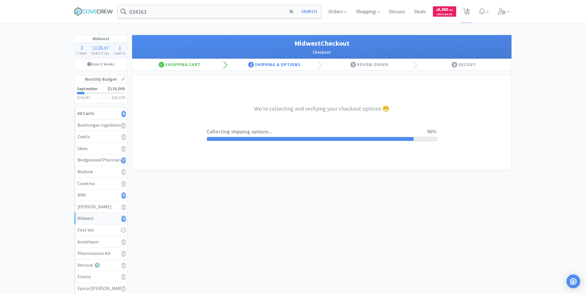
select select "3"
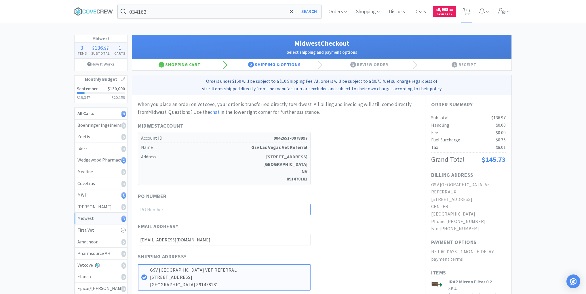
click at [302, 207] on input "text" at bounding box center [224, 210] width 173 height 12
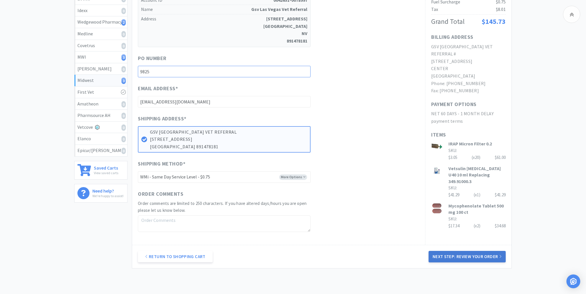
type input "9825"
click at [446, 256] on button "Next Step: Review Your Order" at bounding box center [466, 257] width 77 height 12
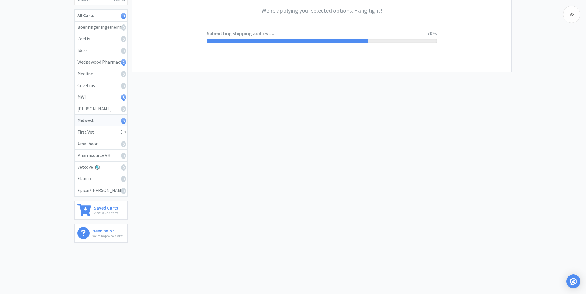
scroll to position [0, 0]
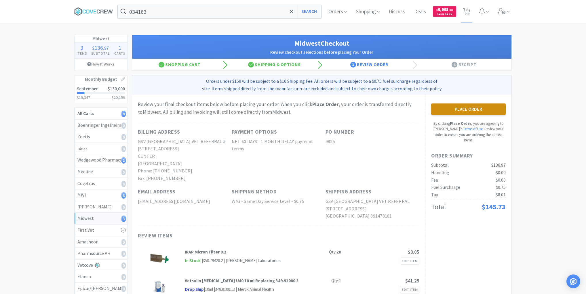
click at [463, 110] on button "Place Order" at bounding box center [468, 110] width 75 height 12
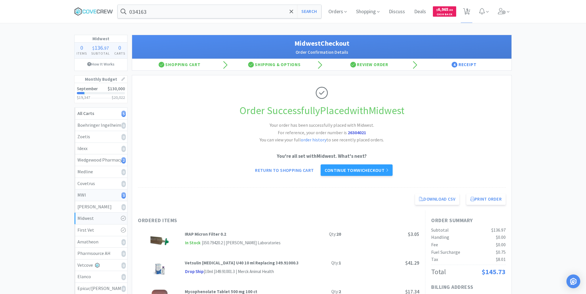
click at [118, 192] on div "MWI 3" at bounding box center [100, 195] width 47 height 7
select select "2"
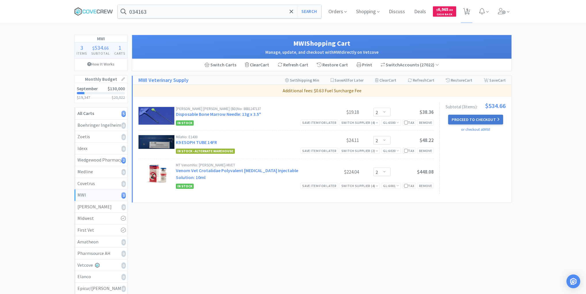
click at [481, 118] on button "Proceed to Checkout" at bounding box center [475, 120] width 55 height 10
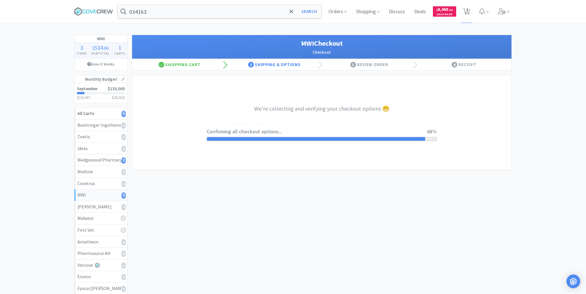
select select "STD_"
select select "FWS"
select select "RPS"
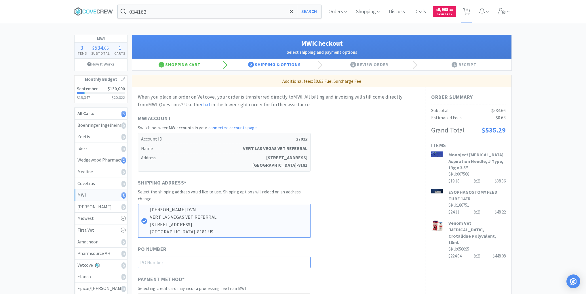
drag, startPoint x: 280, startPoint y: 261, endPoint x: 282, endPoint y: 265, distance: 4.6
click at [280, 261] on input "text" at bounding box center [224, 263] width 173 height 12
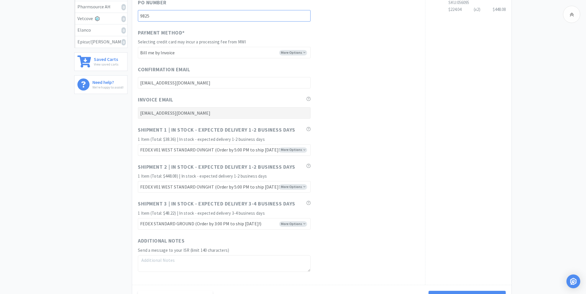
scroll to position [299, 0]
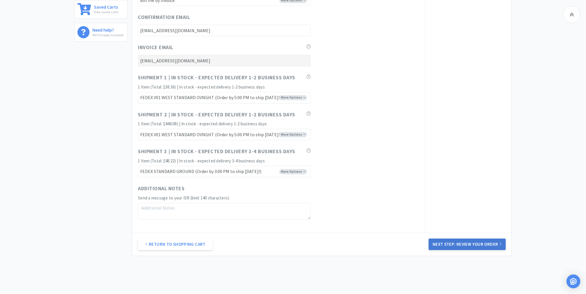
type input "9825"
click at [462, 242] on button "Next Step: Review Your Order" at bounding box center [466, 245] width 77 height 12
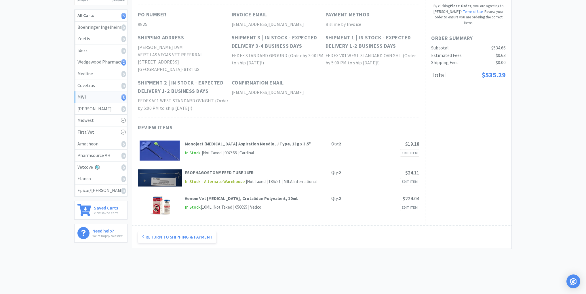
scroll to position [0, 0]
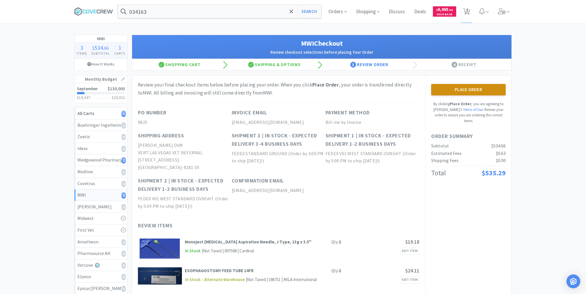
click at [486, 92] on button "Place Order" at bounding box center [468, 90] width 75 height 12
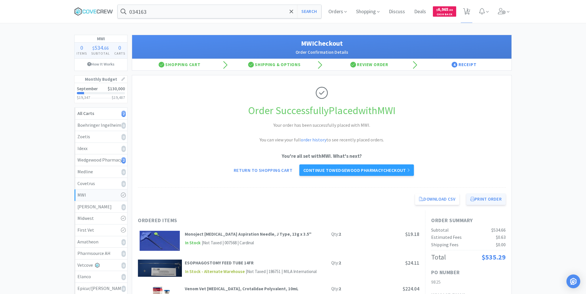
click at [492, 199] on button "Print Order" at bounding box center [485, 200] width 39 height 12
click at [100, 159] on div "Wedgewood Pharmacy 2" at bounding box center [100, 160] width 47 height 7
select select "1"
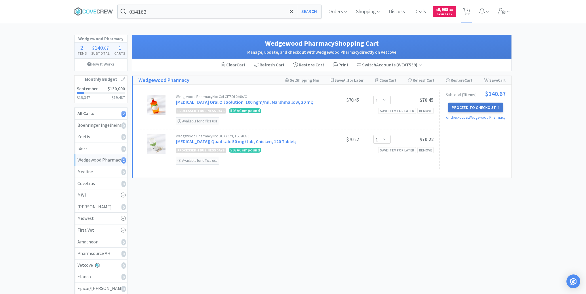
click at [476, 107] on button "Proceed to Checkout" at bounding box center [475, 108] width 55 height 10
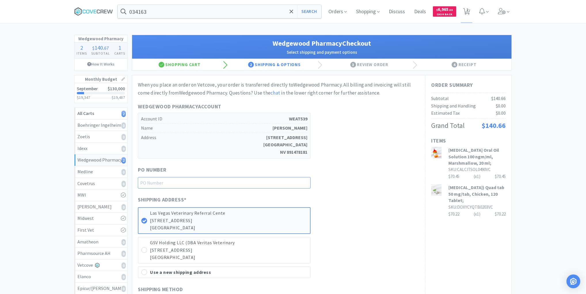
click at [291, 181] on input "text" at bounding box center [224, 183] width 173 height 12
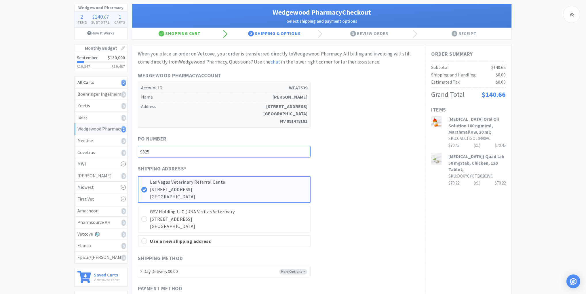
scroll to position [138, 0]
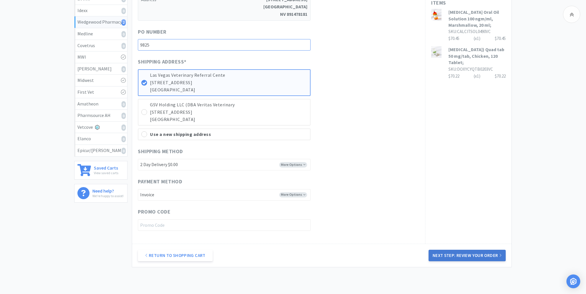
type input "9825"
click at [459, 253] on button "Next Step: Review Your Order" at bounding box center [466, 256] width 77 height 12
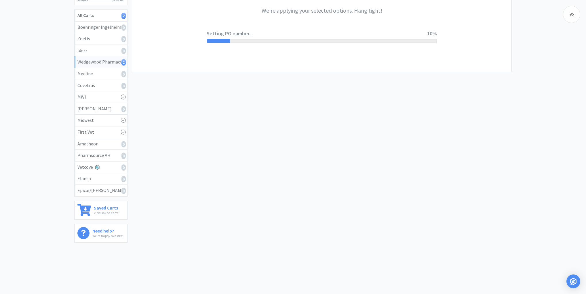
scroll to position [0, 0]
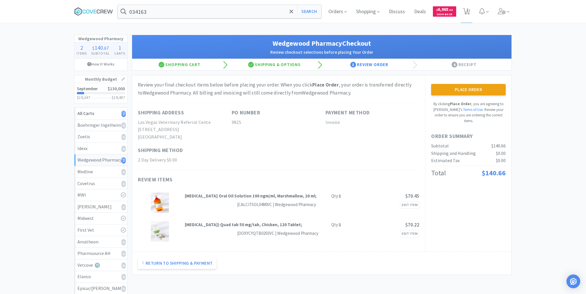
click at [462, 87] on button "Place Order" at bounding box center [468, 90] width 75 height 12
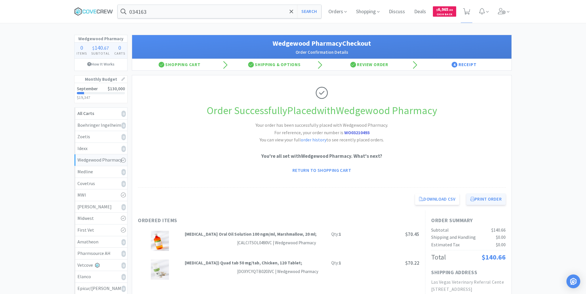
click at [483, 201] on button "Print Order" at bounding box center [485, 200] width 39 height 12
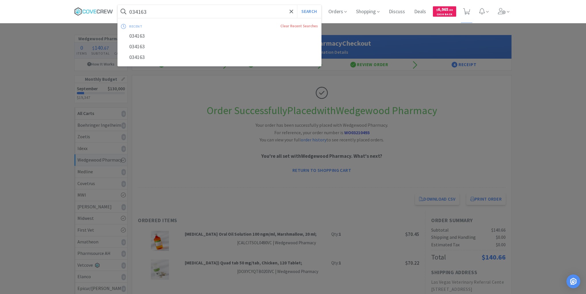
click at [218, 12] on input "034163" at bounding box center [219, 11] width 203 height 13
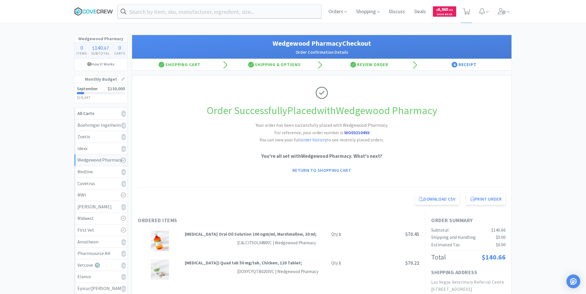
click at [97, 12] on icon at bounding box center [98, 11] width 3 height 4
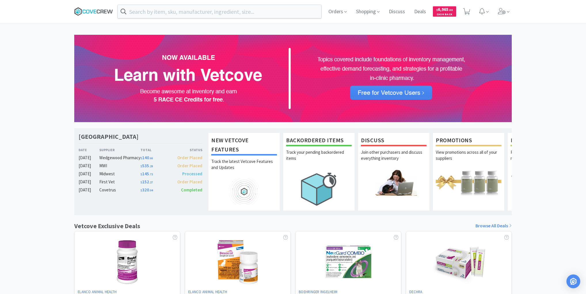
click at [100, 11] on icon at bounding box center [93, 11] width 39 height 9
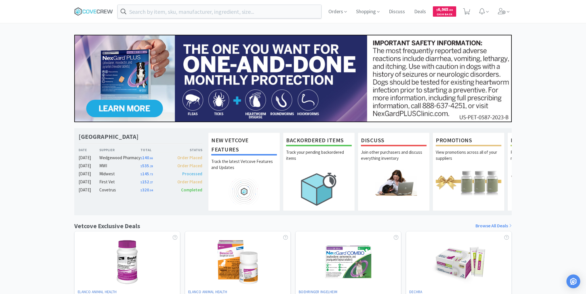
click at [23, 52] on div "[GEOGRAPHIC_DATA] Veterinary Specialty Center Date Supplier Total Status [DATE]…" at bounding box center [293, 254] width 586 height 438
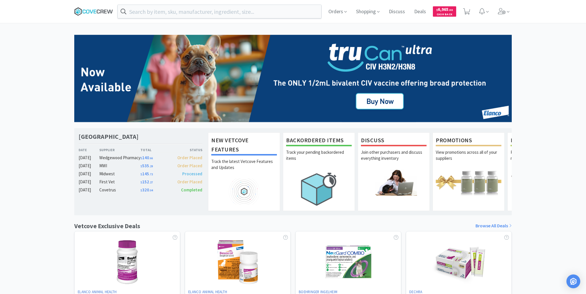
click at [97, 8] on icon at bounding box center [93, 11] width 39 height 9
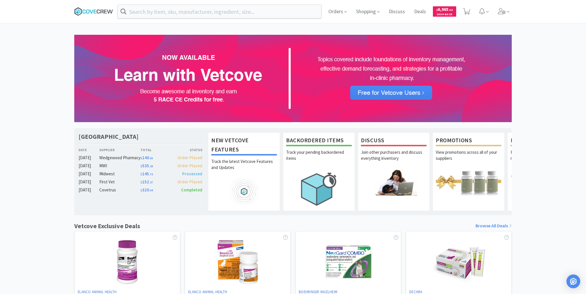
click at [100, 9] on icon at bounding box center [101, 11] width 3 height 4
drag, startPoint x: 58, startPoint y: 55, endPoint x: 181, endPoint y: 14, distance: 129.2
click at [60, 55] on div "[GEOGRAPHIC_DATA] Veterinary Specialty Center Date Supplier Total Status [DATE]…" at bounding box center [293, 254] width 586 height 438
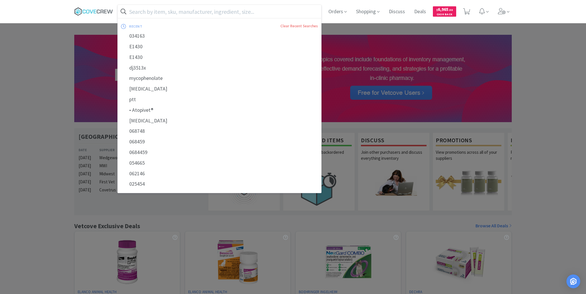
click at [207, 13] on input "text" at bounding box center [219, 11] width 203 height 13
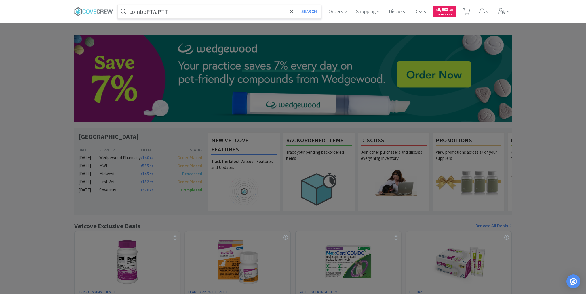
click at [297, 5] on button "Search" at bounding box center [309, 11] width 24 height 13
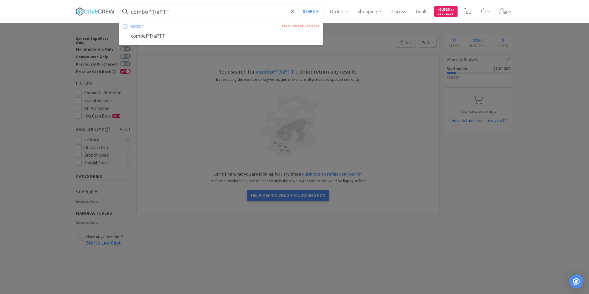
click at [213, 12] on input "comboPT/aPTT" at bounding box center [220, 11] width 203 height 13
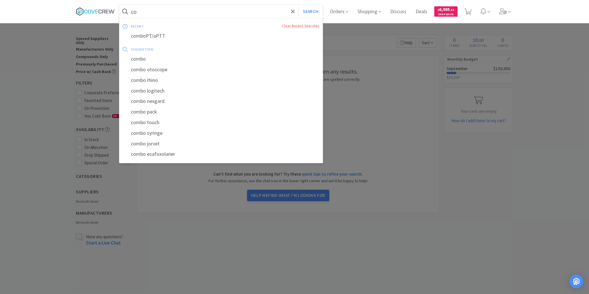
type input "c"
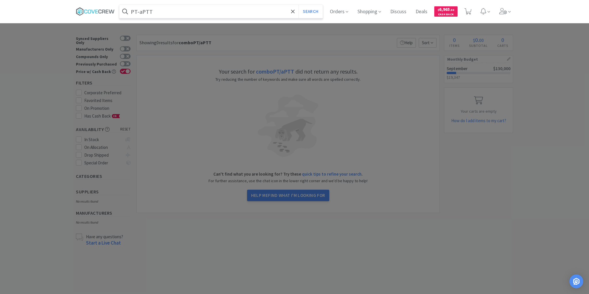
type input "PT-aPTT"
click at [299, 5] on button "Search" at bounding box center [311, 11] width 24 height 13
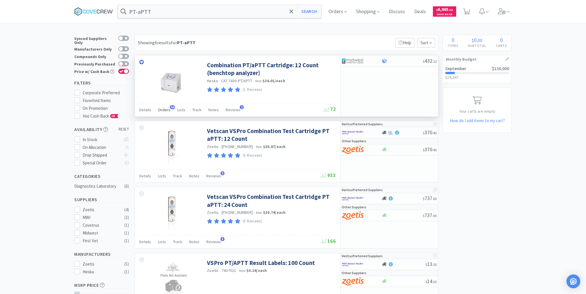
click at [167, 108] on span "Orders" at bounding box center [164, 109] width 12 height 5
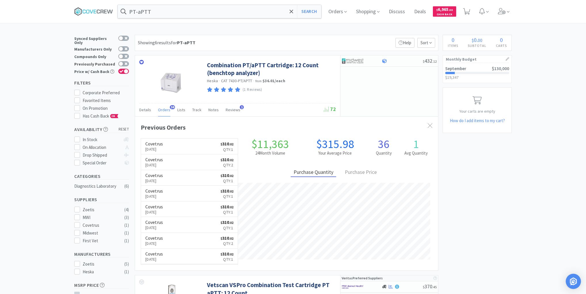
click at [575, 279] on img "Open Intercom Messenger" at bounding box center [572, 281] width 7 height 7
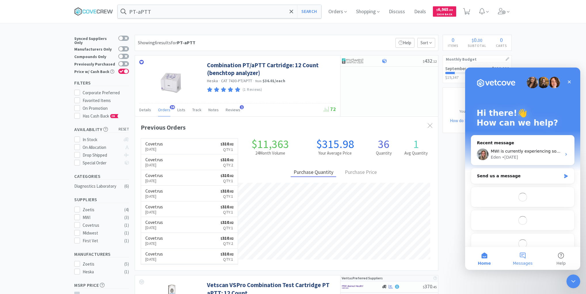
click at [517, 256] on button "Messages" at bounding box center [522, 258] width 38 height 23
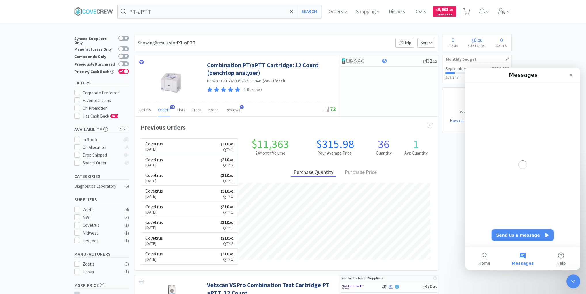
click at [524, 232] on button "Send us a message" at bounding box center [522, 236] width 62 height 12
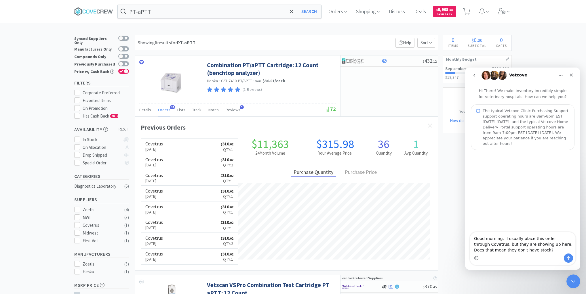
type textarea "Good morning. I usually place this order through Covetrus, but they are showing…"
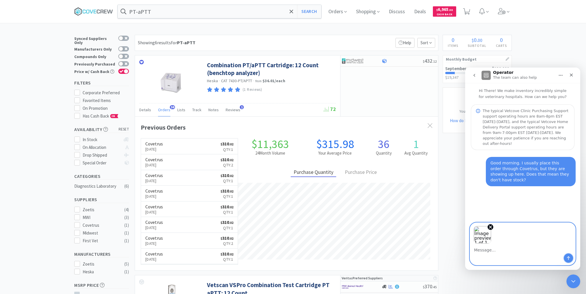
click at [569, 258] on icon "Send a message…" at bounding box center [568, 259] width 3 height 4
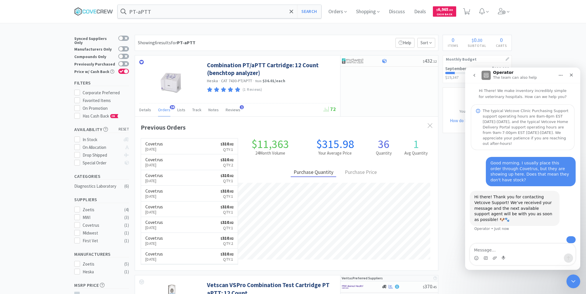
scroll to position [24, 0]
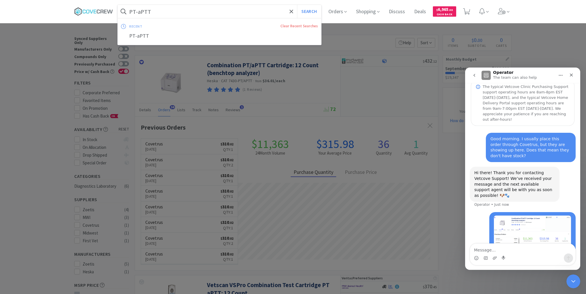
click at [242, 13] on input "PT-aPTT" at bounding box center [219, 11] width 203 height 13
type input "comp panel"
click at [297, 5] on button "Search" at bounding box center [309, 11] width 24 height 13
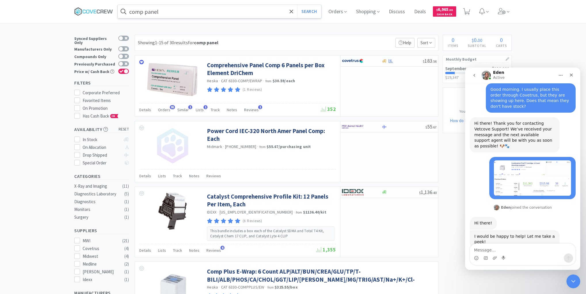
scroll to position [73, 0]
click at [486, 259] on icon "Gif picker" at bounding box center [485, 258] width 5 height 5
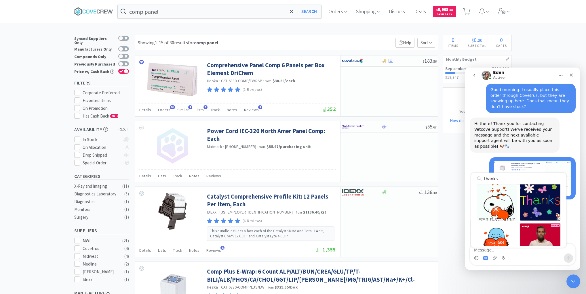
scroll to position [327, 0]
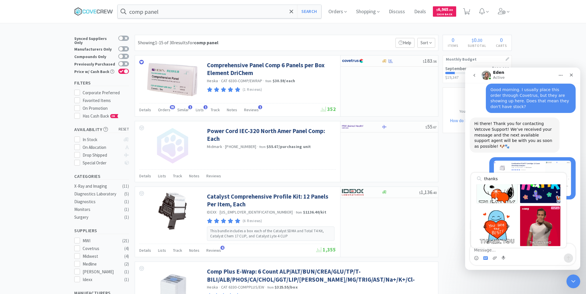
type input "thanks"
click at [502, 194] on div "Send gif" at bounding box center [497, 183] width 40 height 40
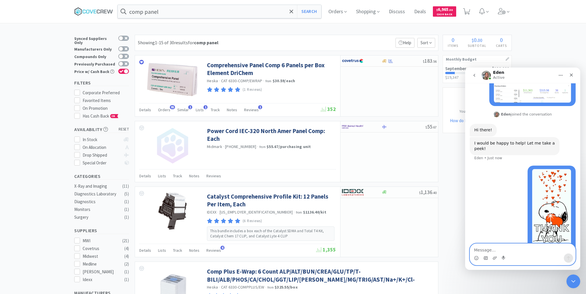
scroll to position [168, 0]
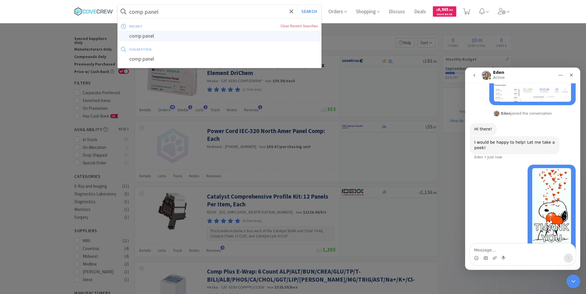
drag, startPoint x: 235, startPoint y: 11, endPoint x: 222, endPoint y: 36, distance: 28.3
click at [235, 11] on input "comp panel" at bounding box center [219, 11] width 203 height 13
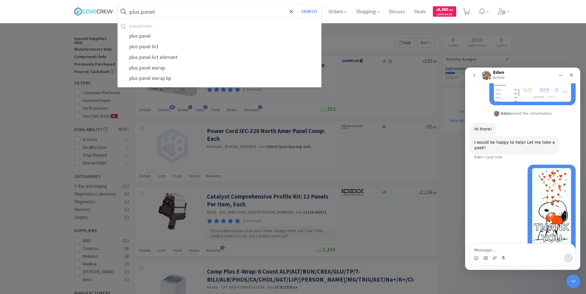
click at [297, 5] on button "Search" at bounding box center [309, 11] width 24 height 13
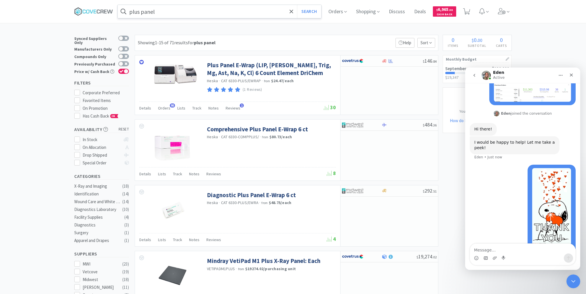
scroll to position [190, 0]
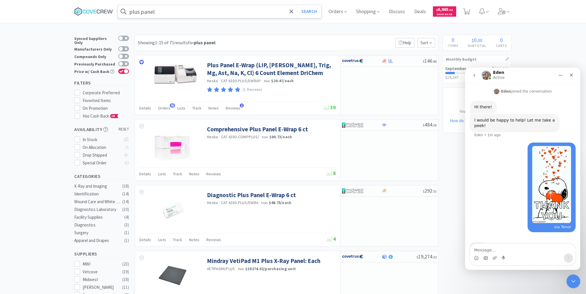
click at [213, 12] on input "plus panel" at bounding box center [219, 11] width 203 height 13
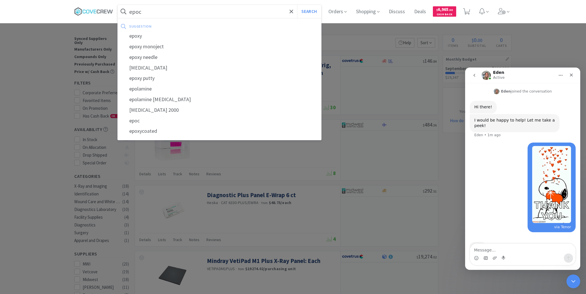
type input "epoc"
click at [297, 5] on button "Search" at bounding box center [309, 11] width 24 height 13
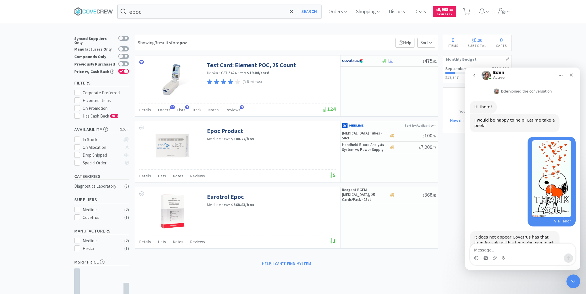
scroll to position [207, 0]
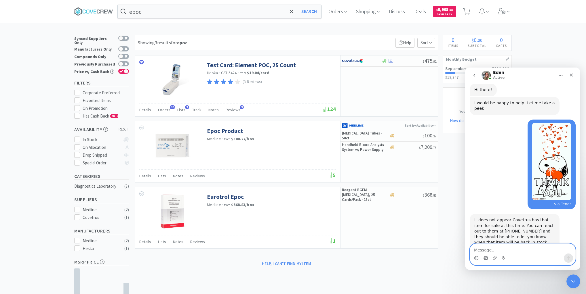
click at [485, 247] on textarea "Message…" at bounding box center [522, 249] width 105 height 10
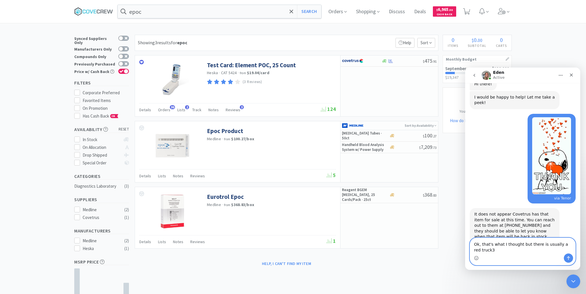
type textarea "Ok, that's what I thought but there is usually a red truck"
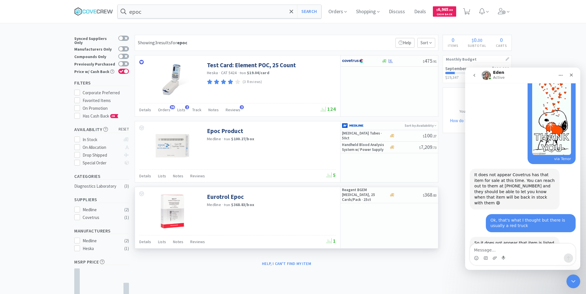
scroll to position [270, 0]
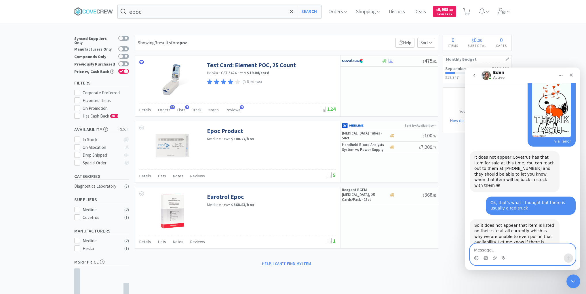
click at [480, 249] on textarea "Message…" at bounding box center [522, 249] width 105 height 10
type textarea "No problem. I ordered direct from [GEOGRAPHIC_DATA] ([GEOGRAPHIC_DATA])"
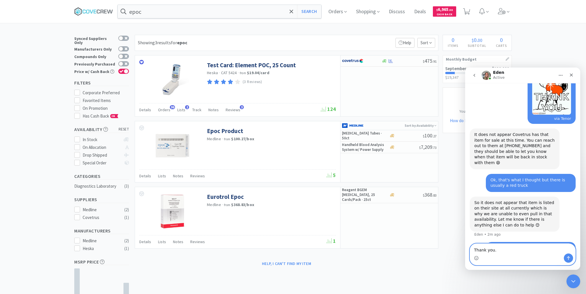
type textarea "Thank you."
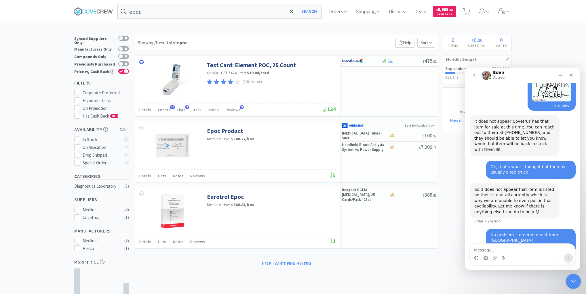
click at [569, 278] on icon "Close Intercom Messenger" at bounding box center [572, 280] width 7 height 7
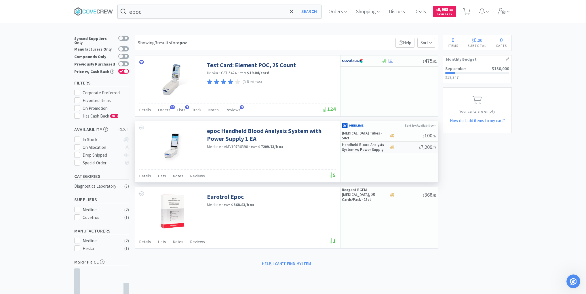
scroll to position [306, 0]
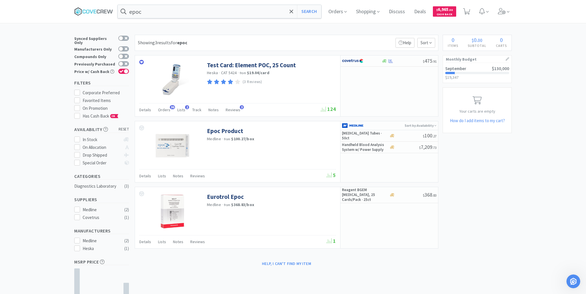
click at [211, 267] on div "Help, I can't find my item" at bounding box center [287, 264] width 304 height 10
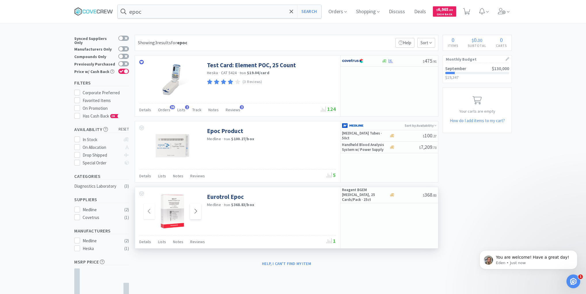
scroll to position [323, 0]
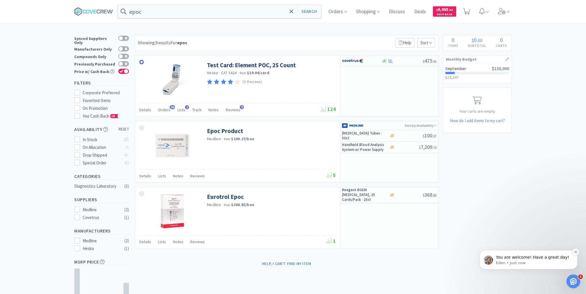
click at [576, 252] on icon "Dismiss notification" at bounding box center [575, 252] width 3 height 3
click at [575, 253] on icon "Dismiss notification" at bounding box center [575, 252] width 3 height 3
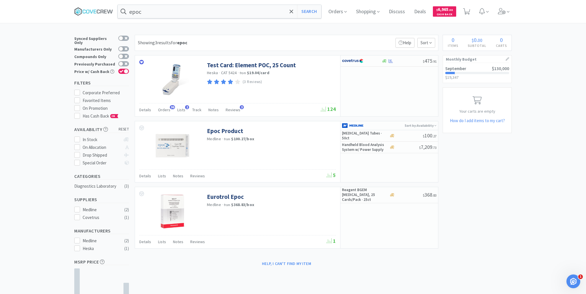
click at [16, 51] on div "× Filter Results Synced Suppliers Only Manufacturers Only Compounds Only Previo…" at bounding box center [293, 181] width 586 height 293
click at [169, 10] on input "epoc" at bounding box center [219, 11] width 203 height 13
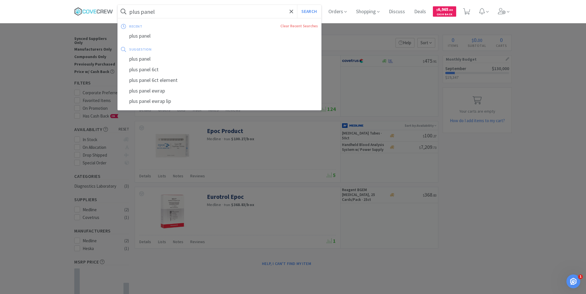
click at [297, 5] on button "Search" at bounding box center [309, 11] width 24 height 13
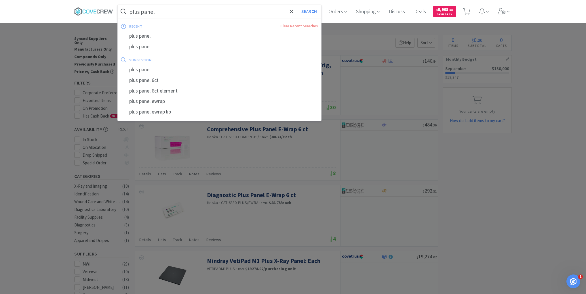
click at [195, 13] on input "plus panel" at bounding box center [219, 11] width 203 height 13
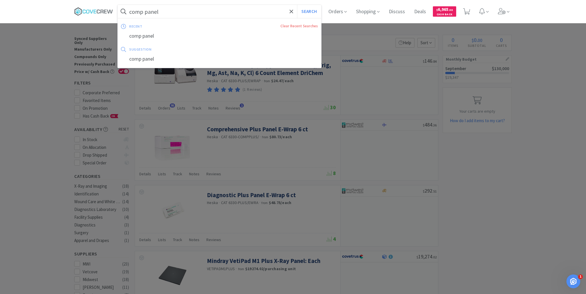
type input "comp panel"
click at [297, 5] on button "Search" at bounding box center [309, 11] width 24 height 13
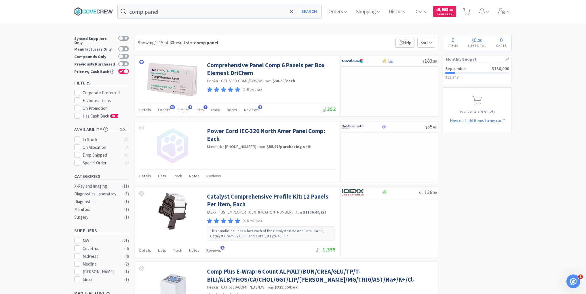
click at [90, 11] on icon at bounding box center [93, 11] width 39 height 9
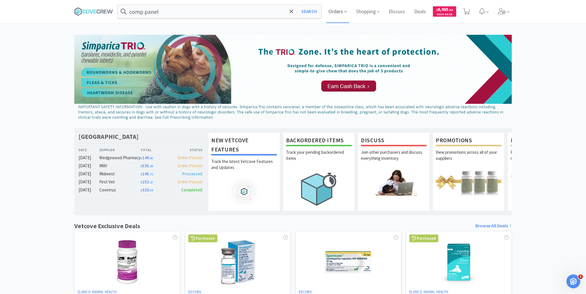
click at [333, 13] on span "Orders" at bounding box center [337, 11] width 23 height 23
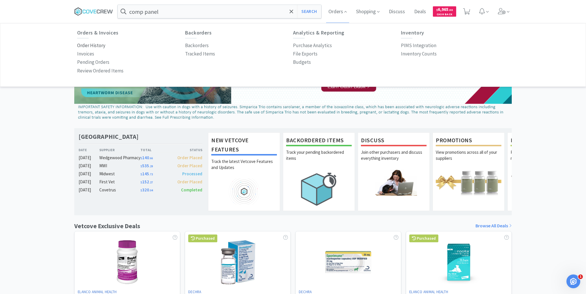
click at [88, 46] on p "Order History" at bounding box center [91, 46] width 28 height 8
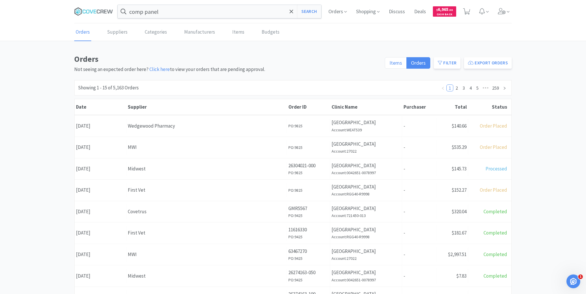
click at [394, 61] on span "Items" at bounding box center [395, 63] width 13 height 7
click at [389, 65] on input "Items" at bounding box center [389, 65] width 0 height 0
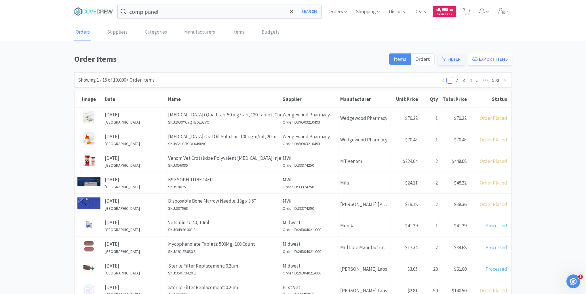
click at [453, 60] on button "Filter" at bounding box center [451, 60] width 27 height 12
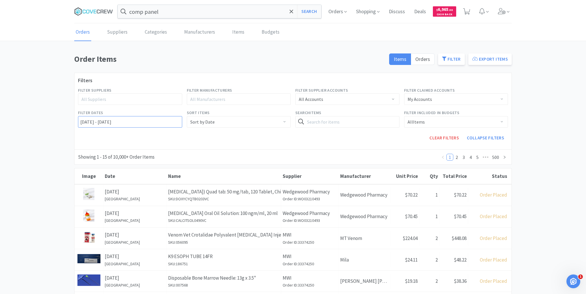
click at [79, 120] on input "[DATE] - [DATE]" at bounding box center [130, 122] width 104 height 12
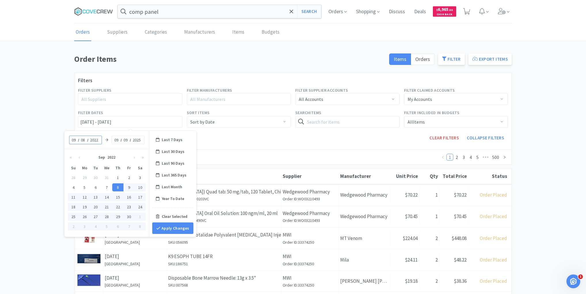
type input "0"
type input "20"
type input "25"
type input "[DATE] - [DATE]"
type input "2025"
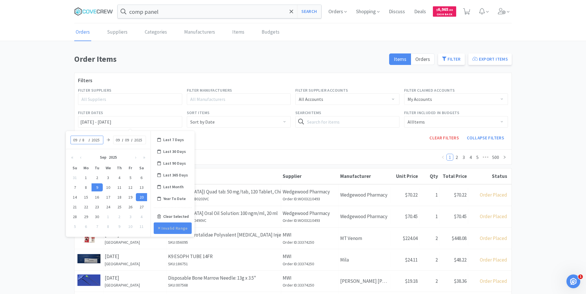
type input "8"
type input "[DATE] - [DATE]"
type input "08"
type input "[DATE] - [DATE]"
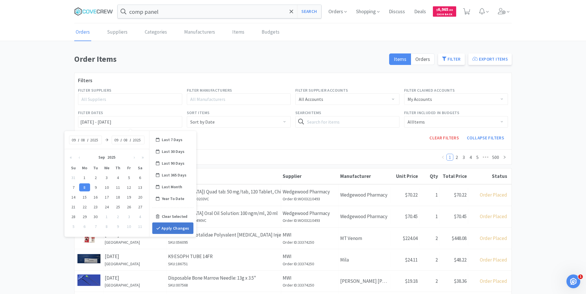
click at [173, 226] on button "Apply Changes" at bounding box center [172, 229] width 41 height 12
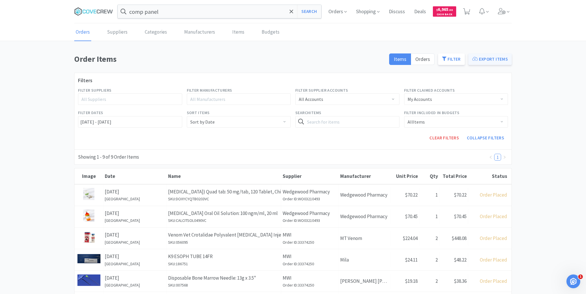
click at [484, 58] on button "Export Items" at bounding box center [489, 60] width 43 height 12
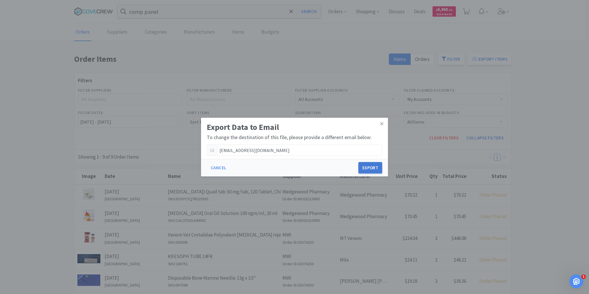
click at [373, 166] on button "Export" at bounding box center [370, 168] width 24 height 12
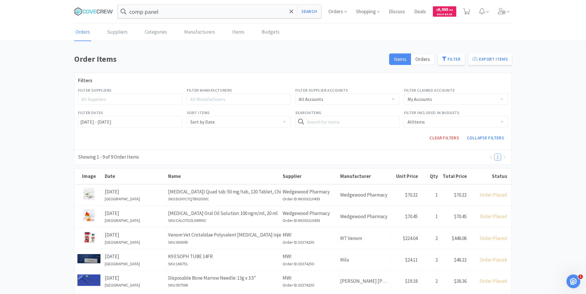
click at [536, 138] on div "Order Items Items Orders Filter Export Items Filters Filter Suppliers All Suppl…" at bounding box center [293, 261] width 586 height 416
click at [98, 10] on icon at bounding box center [98, 11] width 3 height 4
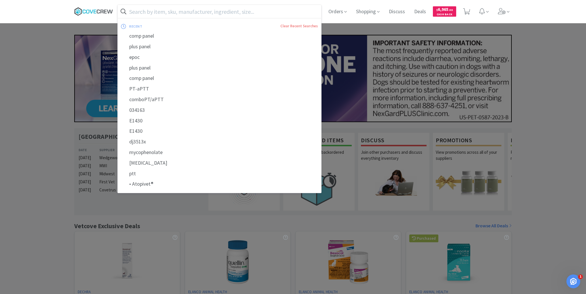
click at [104, 9] on icon at bounding box center [105, 11] width 3 height 4
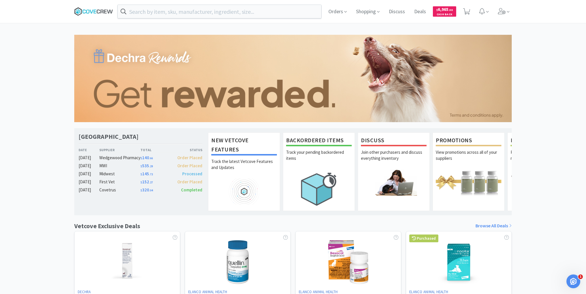
click at [102, 9] on icon at bounding box center [93, 11] width 39 height 9
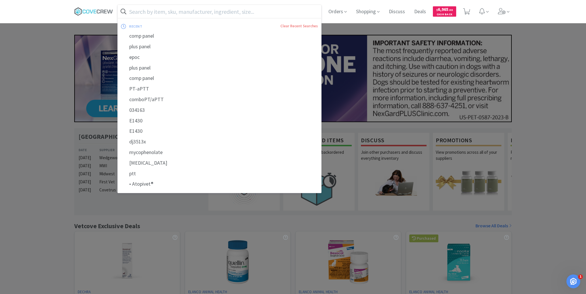
click at [165, 8] on input "text" at bounding box center [219, 11] width 203 height 13
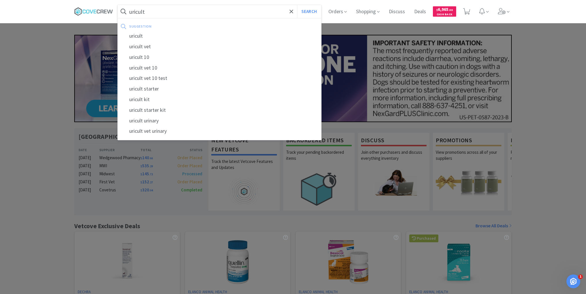
type input "uricult"
click at [297, 5] on button "Search" at bounding box center [309, 11] width 24 height 13
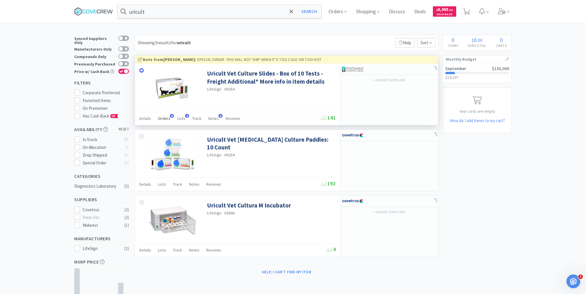
click at [162, 117] on span "Orders" at bounding box center [164, 118] width 12 height 5
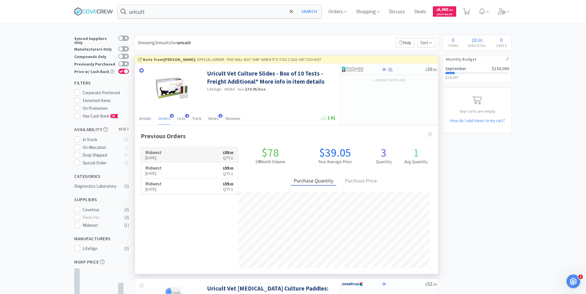
scroll to position [149, 303]
click at [30, 89] on div "× Filter Results Synced Suppliers Only Manufacturers Only Compounds Only Previo…" at bounding box center [293, 230] width 586 height 391
click at [400, 70] on div at bounding box center [403, 69] width 44 height 4
select select "1"
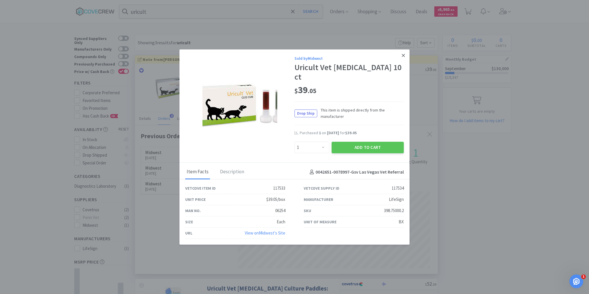
drag, startPoint x: 403, startPoint y: 60, endPoint x: 390, endPoint y: 70, distance: 17.1
click at [403, 57] on icon at bounding box center [403, 55] width 3 height 3
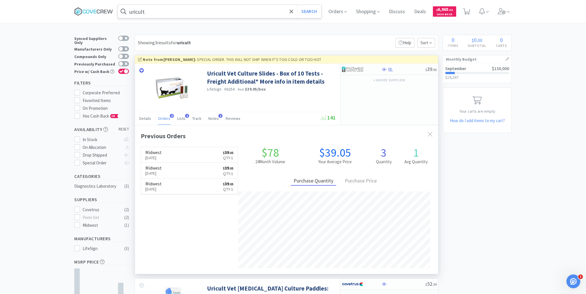
drag, startPoint x: 106, startPoint y: 11, endPoint x: 162, endPoint y: 14, distance: 55.3
click at [107, 11] on icon at bounding box center [93, 11] width 39 height 9
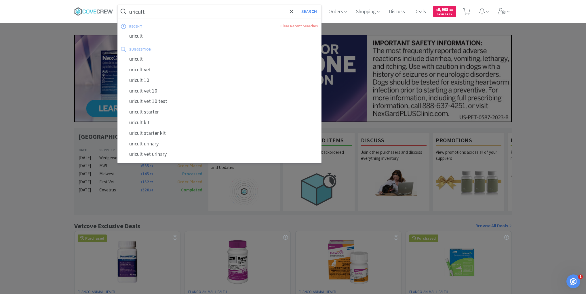
click at [165, 12] on input "uricult" at bounding box center [219, 11] width 203 height 13
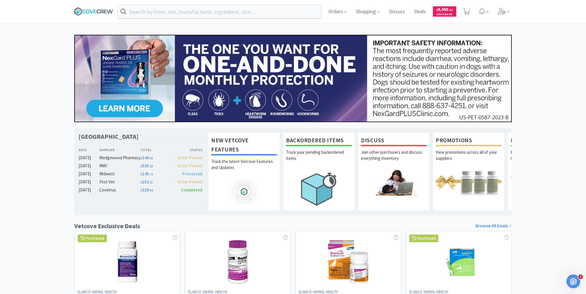
click at [91, 9] on icon at bounding box center [93, 11] width 39 height 9
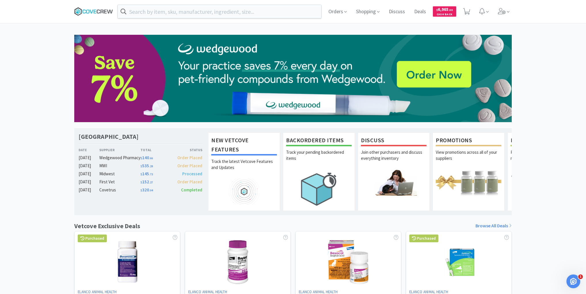
click at [88, 11] on icon at bounding box center [93, 11] width 39 height 9
click at [99, 9] on icon at bounding box center [93, 11] width 39 height 9
click at [39, 100] on div "[GEOGRAPHIC_DATA] Veterinary Specialty Center Date Supplier Total Status [DATE]…" at bounding box center [293, 254] width 586 height 438
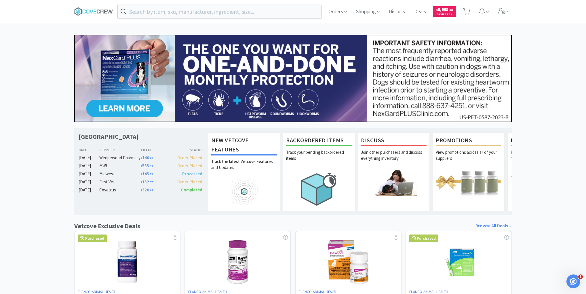
click at [53, 24] on div "Orders Shopping Discuss Discuss Deals Deals $ 6,965 . 50 Cash Back [GEOGRAPHIC_…" at bounding box center [293, 236] width 586 height 473
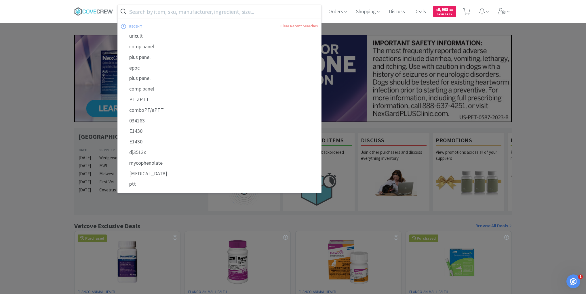
click at [155, 13] on input "text" at bounding box center [219, 11] width 203 height 13
paste input "817453"
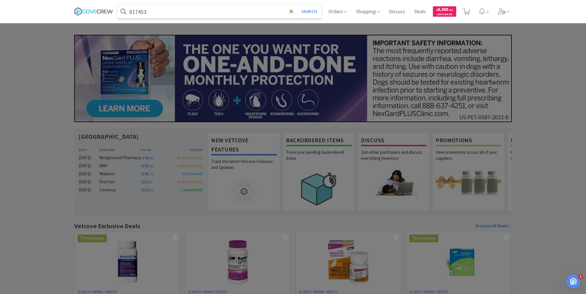
type input "817453"
click at [297, 5] on button "Search" at bounding box center [309, 11] width 24 height 13
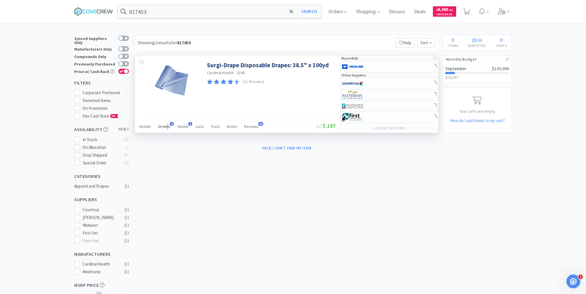
click at [167, 126] on span "Orders" at bounding box center [164, 126] width 12 height 5
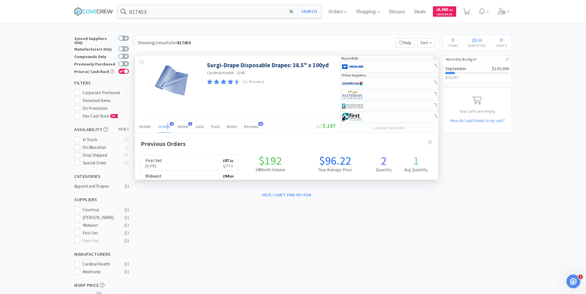
scroll to position [149, 303]
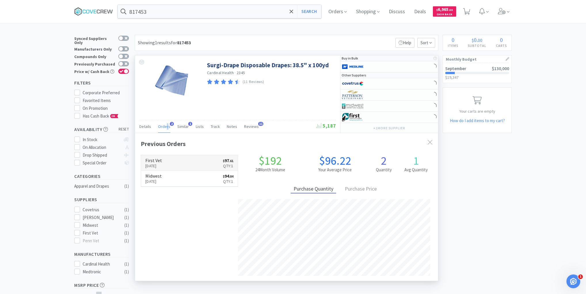
click at [176, 163] on link "First Vet [DATE] $ 97 . 61 Qty: 1" at bounding box center [189, 163] width 97 height 16
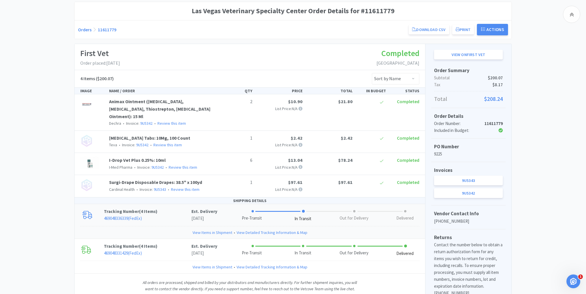
scroll to position [91, 0]
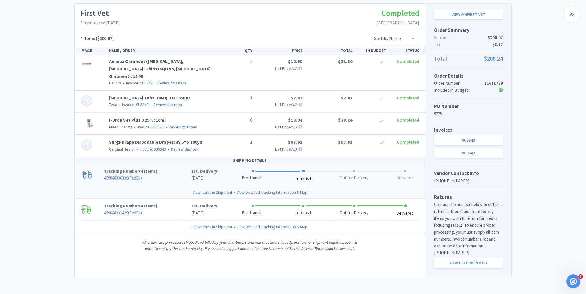
click at [208, 191] on link "View Items in Shipment" at bounding box center [212, 192] width 40 height 6
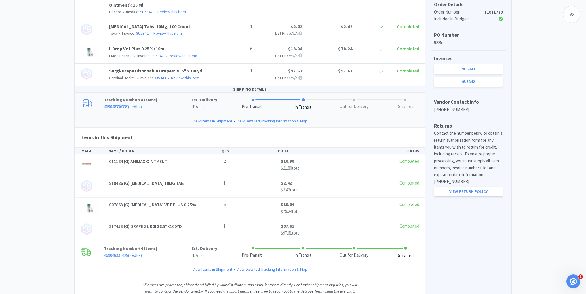
scroll to position [184, 0]
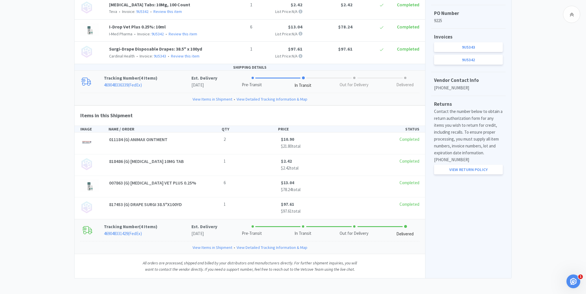
click at [206, 247] on link "View Items in Shipment" at bounding box center [212, 248] width 40 height 6
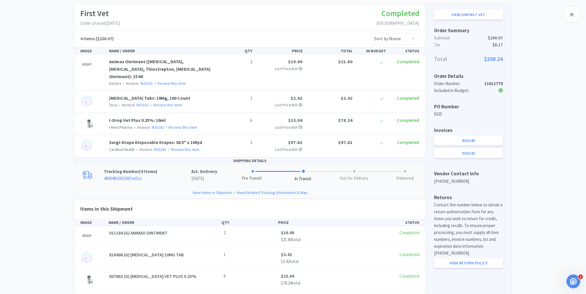
scroll to position [45, 0]
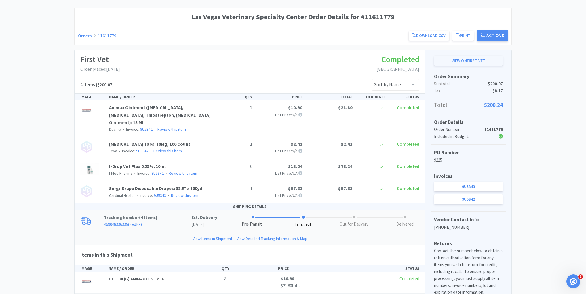
click at [471, 59] on link "View on First Vet" at bounding box center [468, 61] width 69 height 10
click at [117, 224] on link "469048336339 ( FedEx )" at bounding box center [123, 224] width 38 height 5
click at [23, 100] on div "Las Vegas Veterinary Specialty Center Order Details for #11611779 Orders 116117…" at bounding box center [293, 270] width 586 height 524
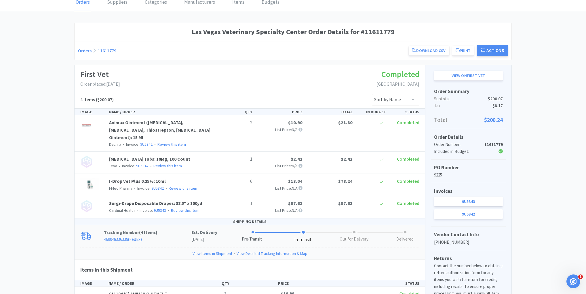
scroll to position [22, 0]
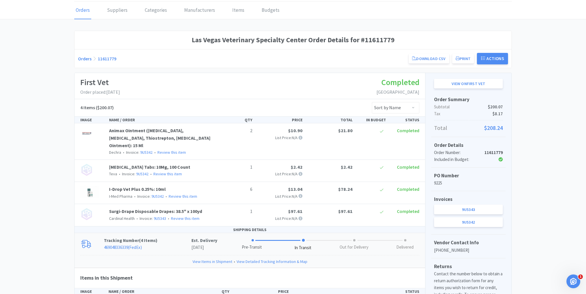
click at [83, 10] on link "Orders" at bounding box center [82, 11] width 17 height 18
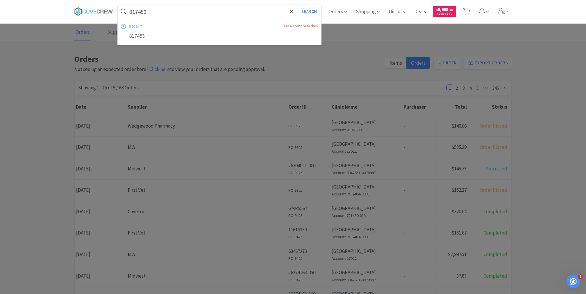
click at [183, 9] on input "817453" at bounding box center [219, 11] width 203 height 13
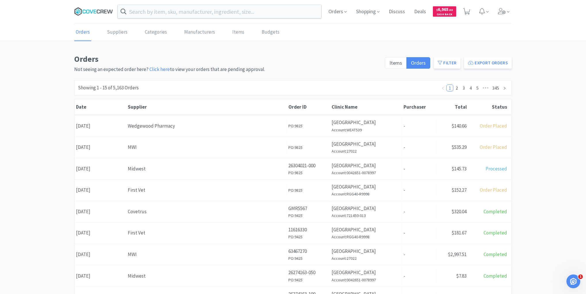
click at [87, 12] on icon at bounding box center [93, 11] width 39 height 9
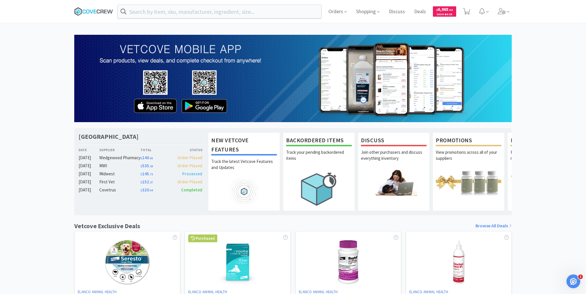
click at [97, 9] on icon at bounding box center [93, 11] width 39 height 9
click at [96, 12] on icon at bounding box center [93, 11] width 39 height 9
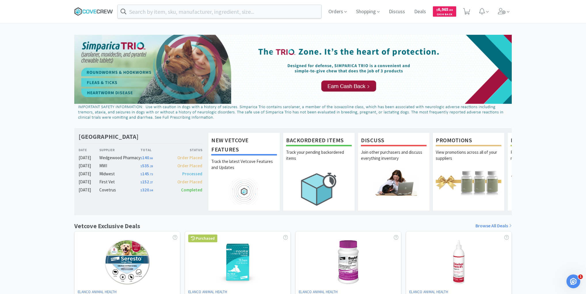
click at [89, 10] on icon at bounding box center [87, 11] width 3 height 4
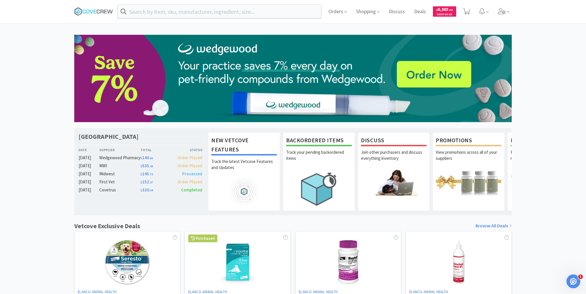
drag, startPoint x: 47, startPoint y: 30, endPoint x: 47, endPoint y: 26, distance: 4.1
click at [47, 29] on div "Orders Shopping Discuss Discuss Deals Deals $ 6,965 . 50 Cash Back [GEOGRAPHIC_…" at bounding box center [293, 236] width 586 height 473
